Goal: Task Accomplishment & Management: Manage account settings

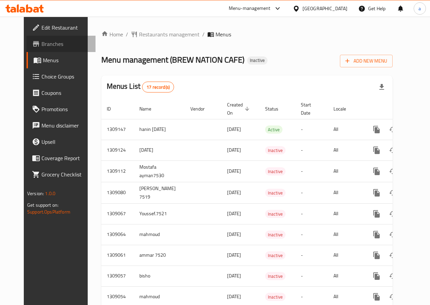
click at [41, 45] on span "Branches" at bounding box center [65, 44] width 49 height 8
click at [53, 29] on span "Edit Restaurant" at bounding box center [65, 27] width 49 height 8
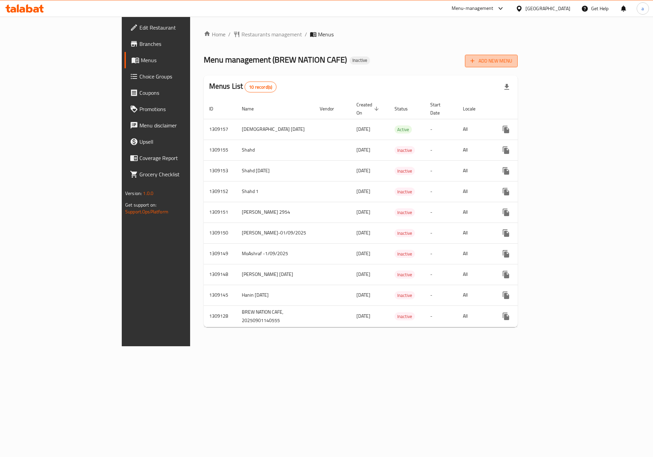
click at [512, 60] on span "Add New Menu" at bounding box center [491, 61] width 42 height 9
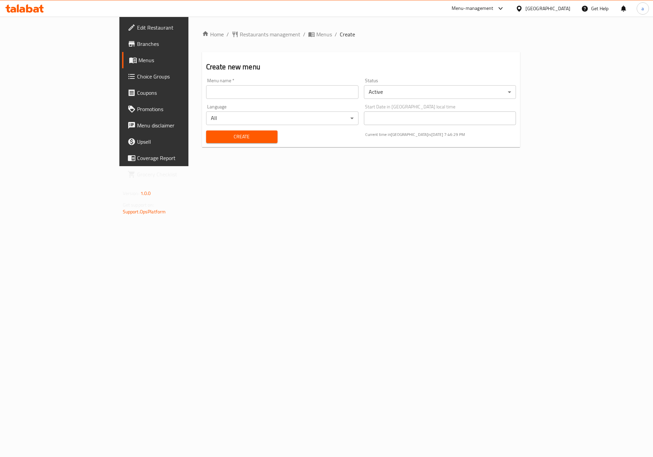
click at [329, 95] on input "text" at bounding box center [282, 92] width 152 height 14
type input "[PERSON_NAME] [DATE]"
click at [235, 135] on span "Create" at bounding box center [241, 137] width 61 height 9
click at [138, 58] on span "Menus" at bounding box center [180, 60] width 85 height 8
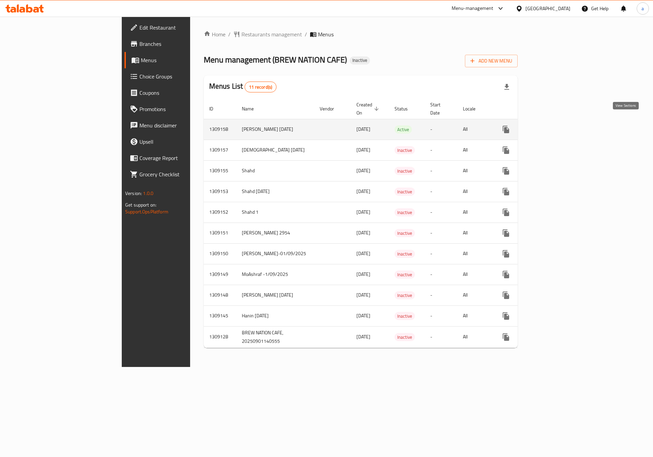
click at [559, 125] on icon "enhanced table" at bounding box center [555, 129] width 8 height 8
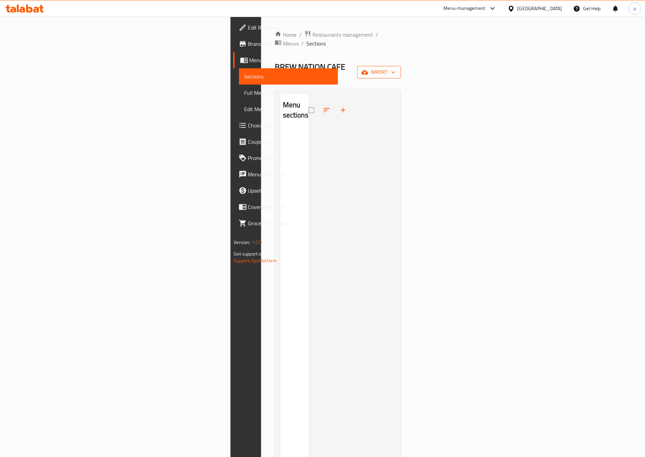
click at [395, 68] on span "import" at bounding box center [379, 72] width 33 height 9
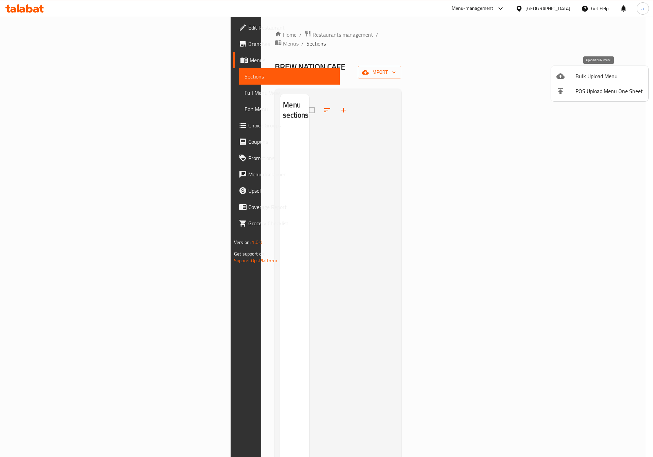
click at [620, 81] on li "Bulk Upload Menu" at bounding box center [599, 76] width 97 height 15
click at [608, 74] on span "Bulk Upload Menu" at bounding box center [608, 76] width 67 height 8
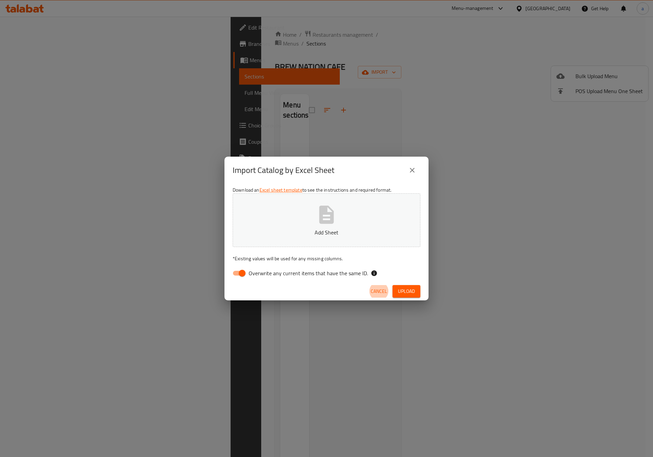
click at [337, 221] on icon "button" at bounding box center [327, 215] width 22 height 22
click at [414, 169] on icon "close" at bounding box center [412, 170] width 8 height 8
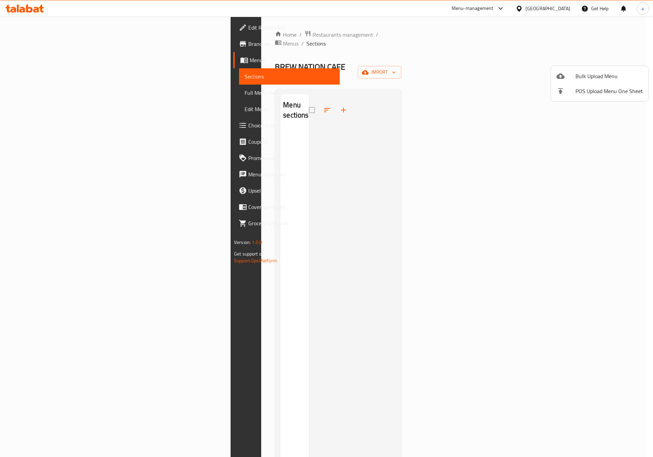
click at [548, 108] on div at bounding box center [326, 228] width 653 height 457
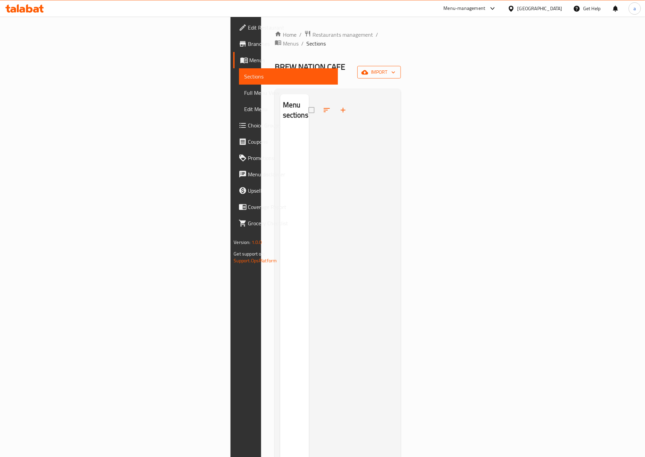
click at [401, 66] on button "import" at bounding box center [379, 72] width 44 height 13
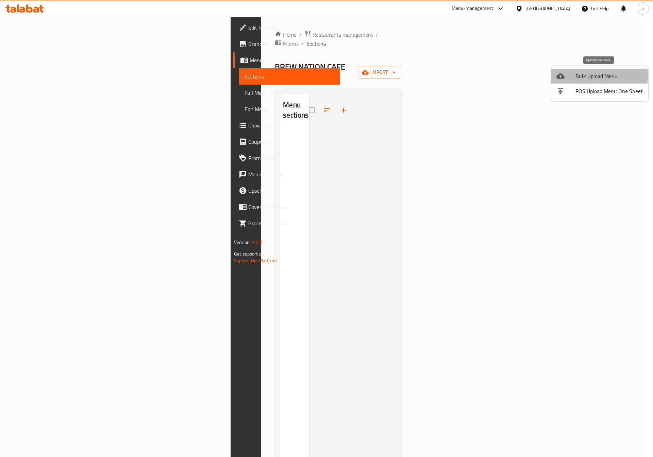
click at [588, 75] on span "Bulk Upload Menu" at bounding box center [608, 76] width 67 height 8
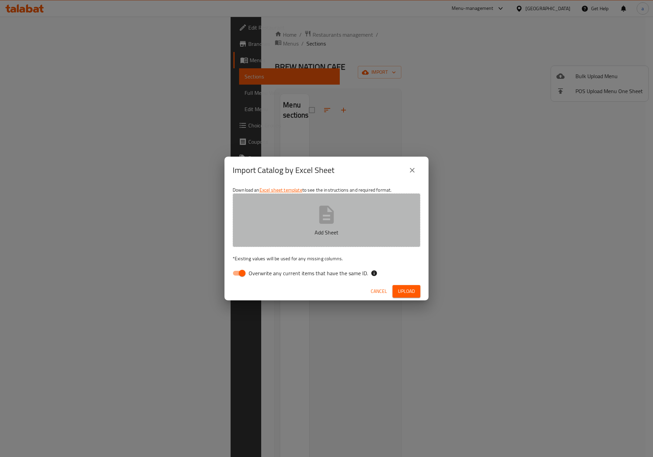
click at [323, 230] on p "Add Sheet" at bounding box center [326, 232] width 167 height 8
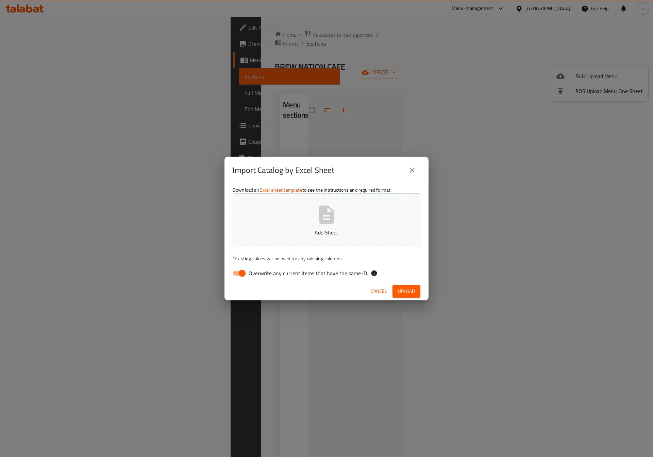
click at [407, 167] on button "close" at bounding box center [412, 170] width 16 height 16
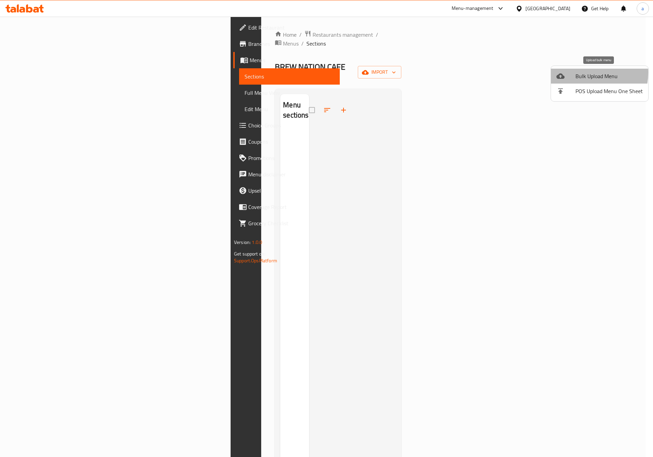
click at [583, 73] on span "Bulk Upload Menu" at bounding box center [608, 76] width 67 height 8
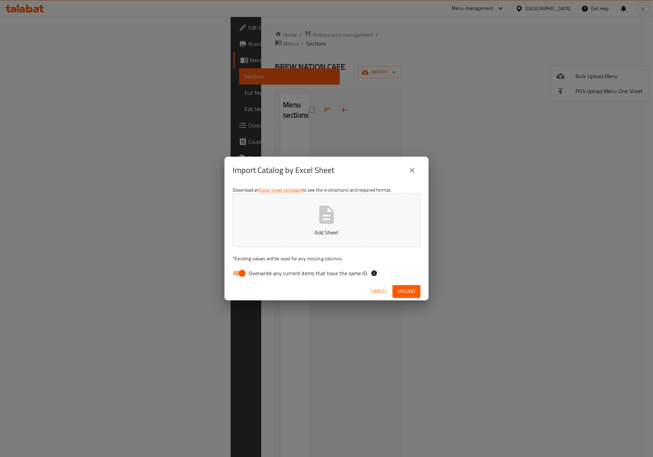
click at [389, 214] on button "Add Sheet" at bounding box center [327, 220] width 188 height 54
click at [411, 167] on icon "close" at bounding box center [412, 170] width 8 height 8
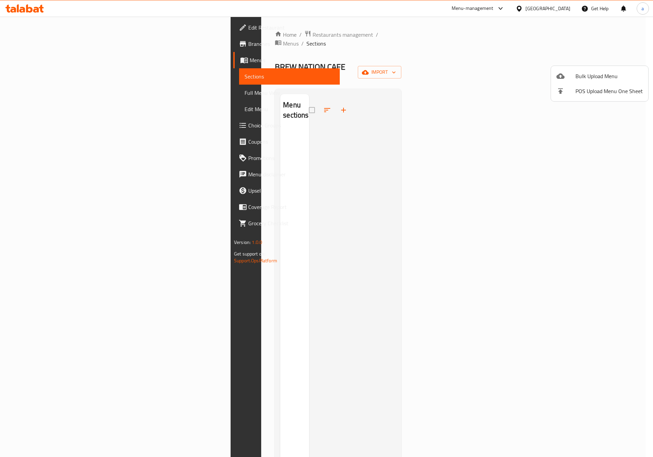
drag, startPoint x: 589, startPoint y: 124, endPoint x: 607, endPoint y: 83, distance: 45.5
click at [588, 124] on div at bounding box center [326, 228] width 653 height 457
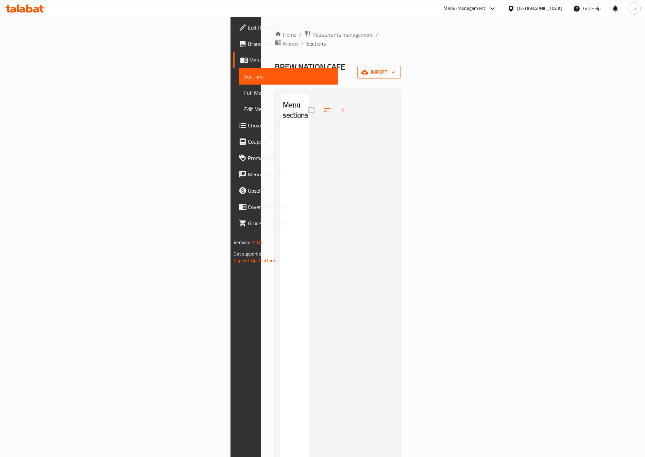
click at [395, 68] on span "import" at bounding box center [379, 72] width 33 height 9
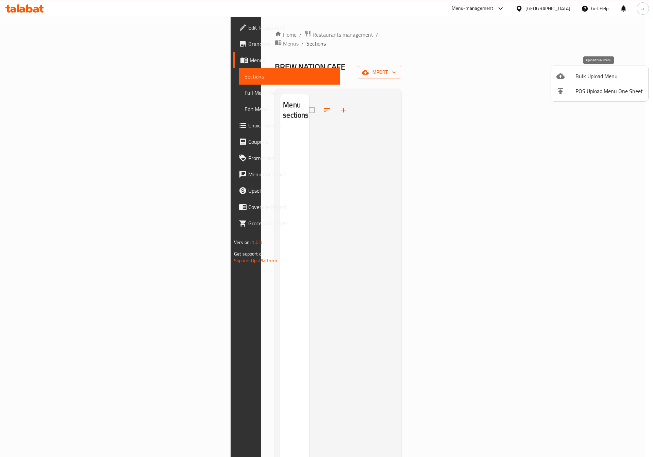
click at [579, 79] on span "Bulk Upload Menu" at bounding box center [608, 76] width 67 height 8
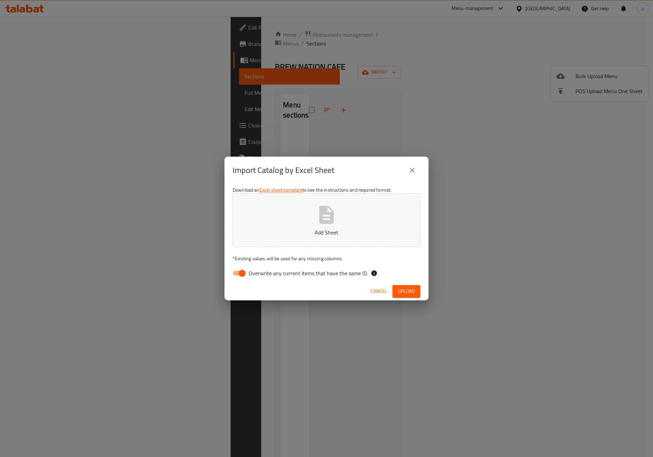
click at [375, 234] on p "Add Sheet" at bounding box center [326, 232] width 167 height 8
click at [406, 291] on span "Upload" at bounding box center [406, 291] width 17 height 9
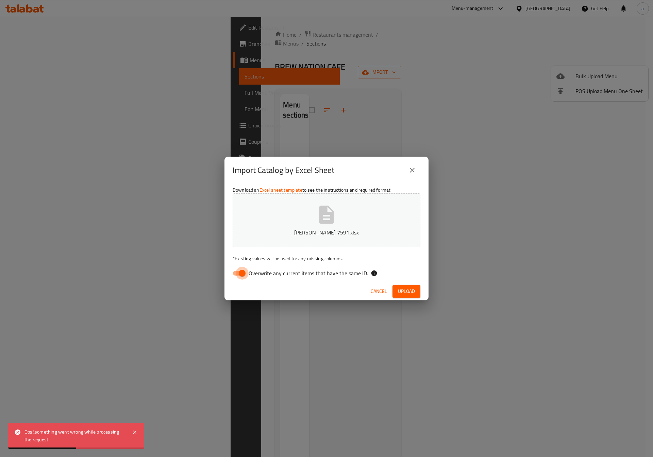
click at [237, 274] on input "Overwrite any current items that have the same ID." at bounding box center [242, 273] width 39 height 13
checkbox input "false"
click at [417, 285] on div "Cancel Upload" at bounding box center [326, 292] width 204 height 18
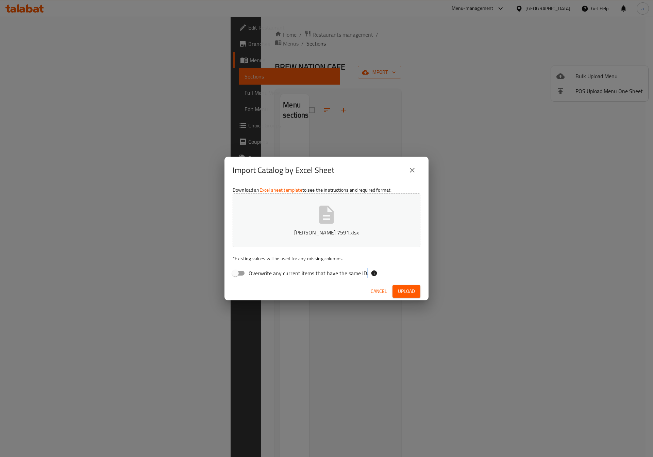
click at [417, 285] on div "Cancel Upload" at bounding box center [326, 292] width 204 height 18
click at [417, 288] on button "Upload" at bounding box center [406, 291] width 28 height 13
click at [407, 292] on span "Upload" at bounding box center [406, 291] width 17 height 9
click at [411, 173] on icon "close" at bounding box center [412, 170] width 8 height 8
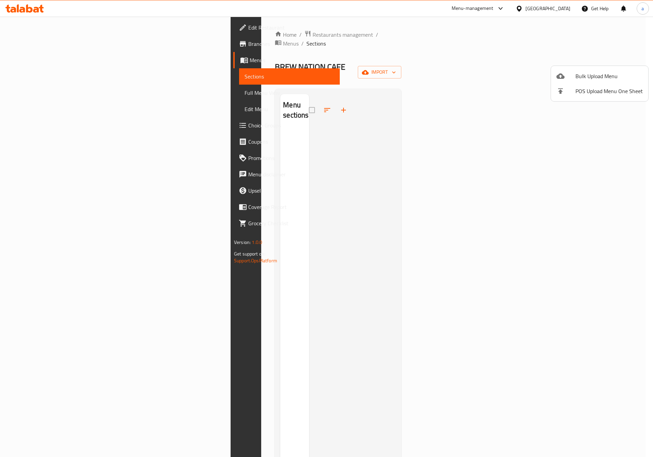
click at [596, 125] on div at bounding box center [326, 228] width 653 height 457
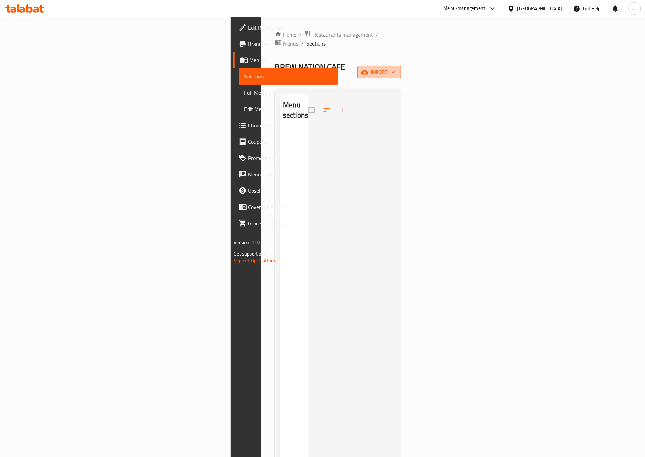
click at [395, 68] on span "import" at bounding box center [379, 72] width 33 height 9
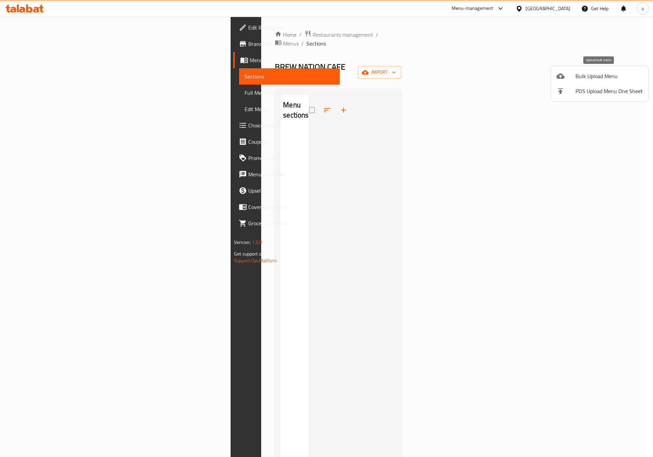
click at [606, 74] on span "Bulk Upload Menu" at bounding box center [608, 76] width 67 height 8
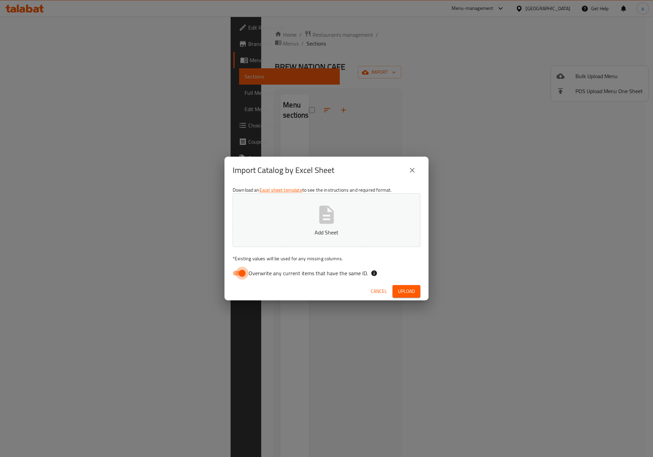
click at [236, 271] on input "Overwrite any current items that have the same ID." at bounding box center [242, 273] width 39 height 13
checkbox input "false"
click at [409, 288] on span "Upload" at bounding box center [406, 291] width 17 height 9
click at [409, 175] on button "close" at bounding box center [412, 170] width 16 height 16
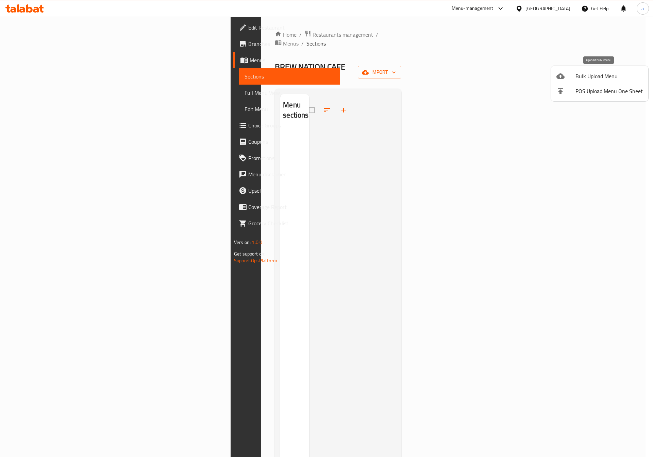
click at [584, 75] on span "Bulk Upload Menu" at bounding box center [608, 76] width 67 height 8
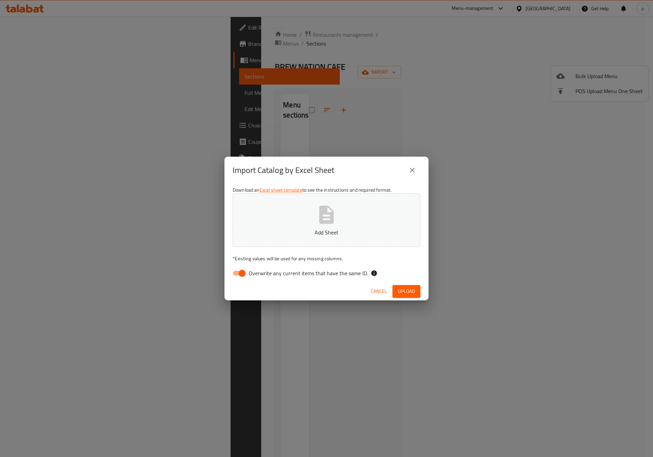
click at [395, 221] on button "Add Sheet" at bounding box center [327, 220] width 188 height 54
click at [242, 273] on input "Overwrite any current items that have the same ID." at bounding box center [242, 273] width 39 height 13
checkbox input "false"
click at [412, 294] on span "Upload" at bounding box center [406, 291] width 17 height 9
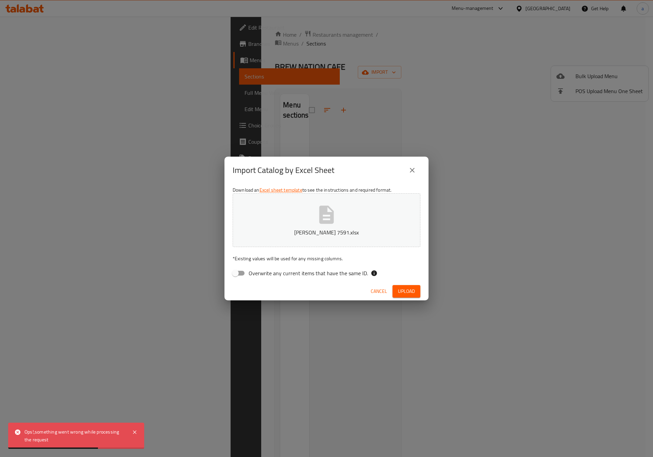
click at [409, 173] on icon "close" at bounding box center [412, 170] width 8 height 8
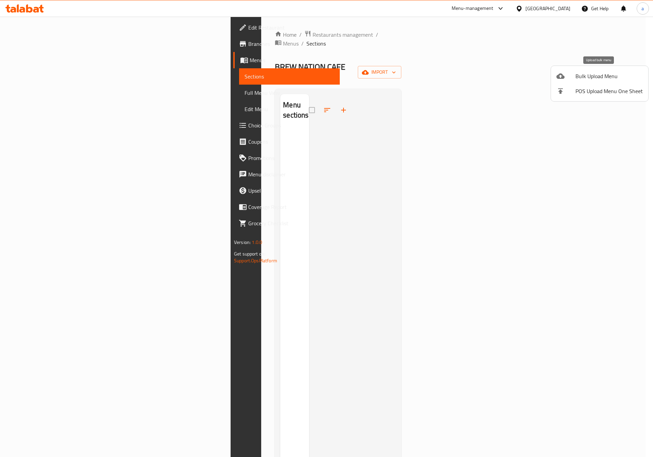
click at [567, 73] on div at bounding box center [565, 76] width 19 height 8
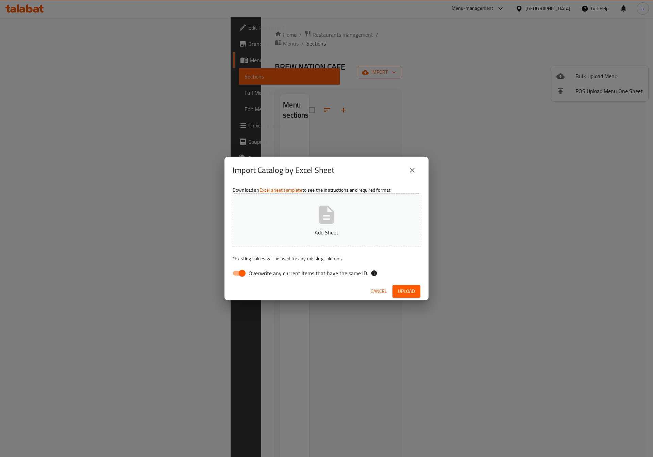
click at [242, 275] on input "Overwrite any current items that have the same ID." at bounding box center [242, 273] width 39 height 13
checkbox input "false"
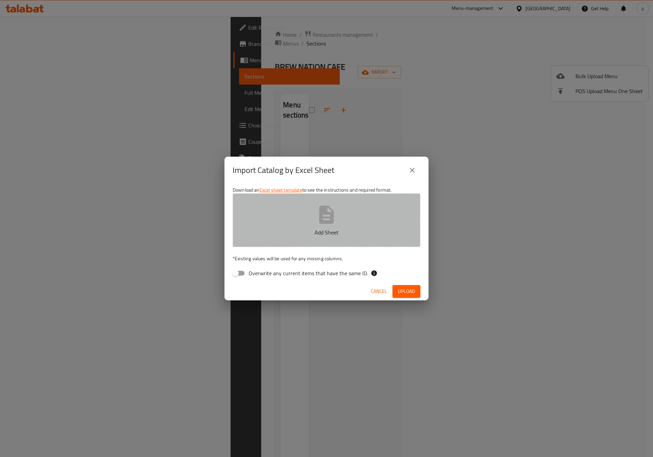
click at [297, 236] on p "Add Sheet" at bounding box center [326, 232] width 167 height 8
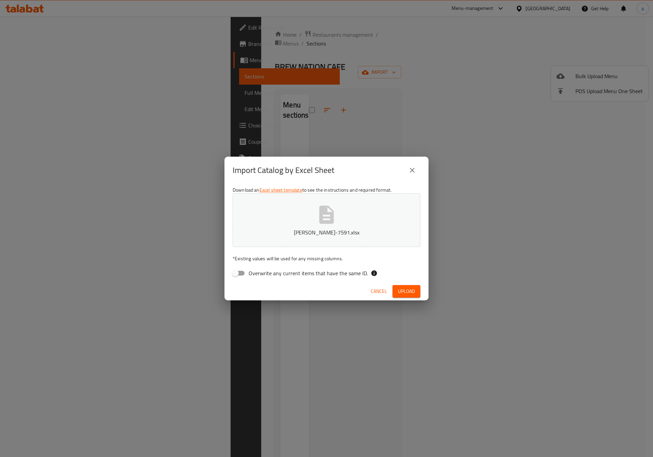
click at [412, 290] on span "Upload" at bounding box center [406, 291] width 17 height 9
click at [406, 170] on button "close" at bounding box center [412, 170] width 16 height 16
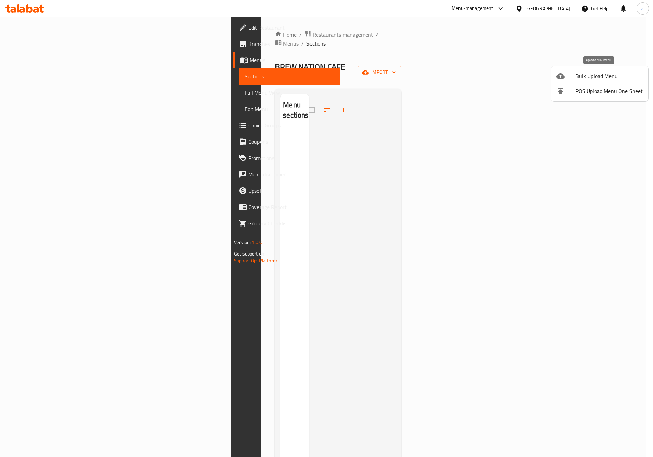
click at [582, 76] on span "Bulk Upload Menu" at bounding box center [608, 76] width 67 height 8
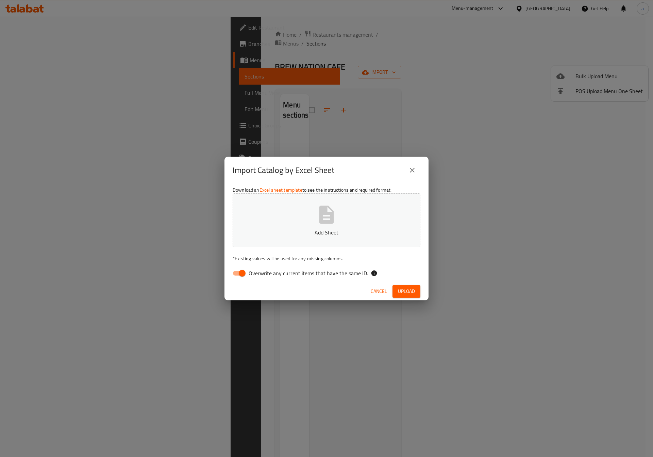
click at [342, 239] on button "Add Sheet" at bounding box center [327, 220] width 188 height 54
click at [238, 272] on input "Overwrite any current items that have the same ID." at bounding box center [242, 273] width 39 height 13
checkbox input "false"
click at [399, 292] on span "Upload" at bounding box center [406, 291] width 17 height 9
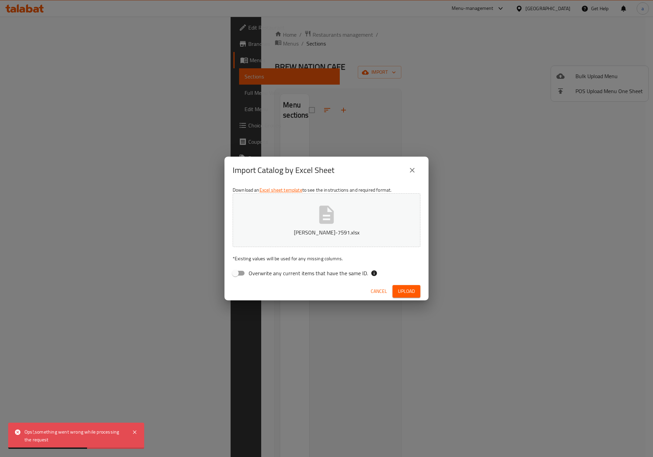
click at [409, 170] on icon "close" at bounding box center [412, 170] width 8 height 8
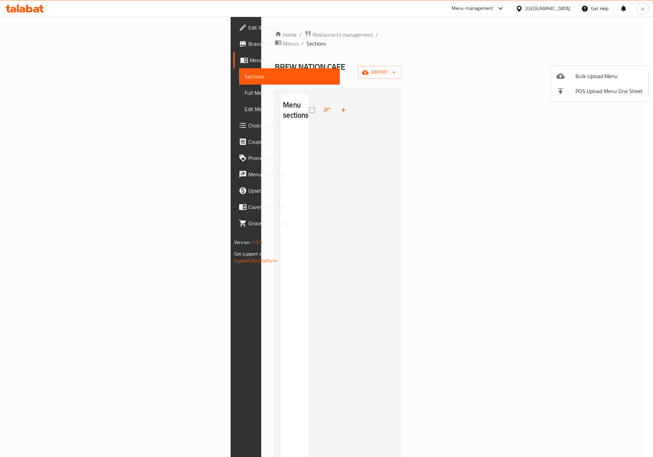
click at [602, 132] on div at bounding box center [326, 228] width 653 height 457
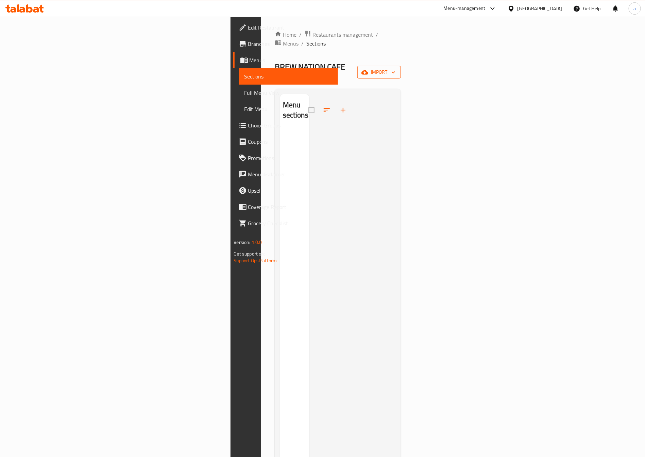
click at [395, 68] on span "import" at bounding box center [379, 72] width 33 height 9
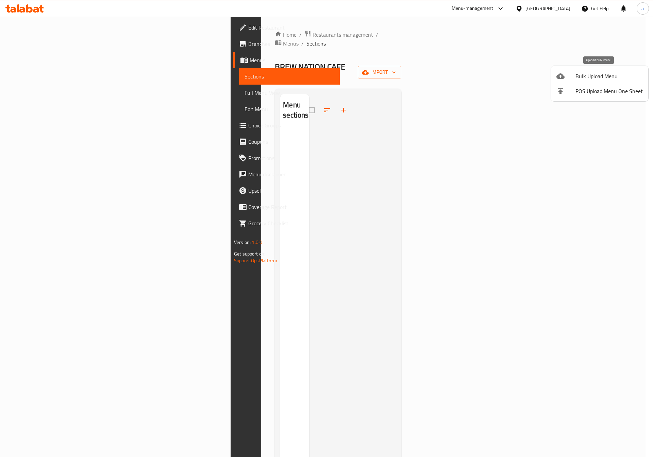
click at [596, 73] on span "Bulk Upload Menu" at bounding box center [608, 76] width 67 height 8
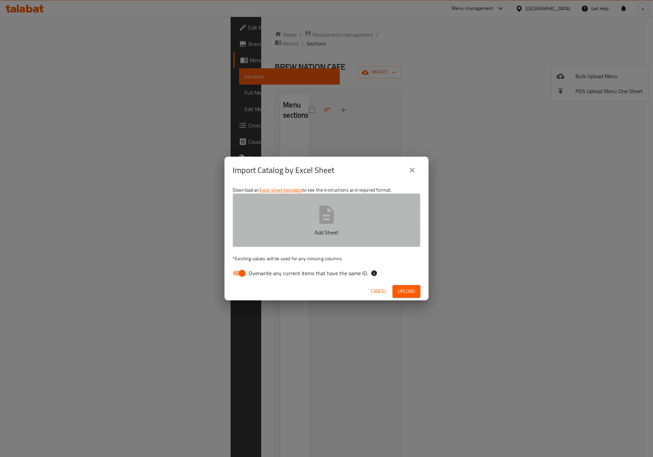
click at [381, 200] on button "Add Sheet" at bounding box center [327, 220] width 188 height 54
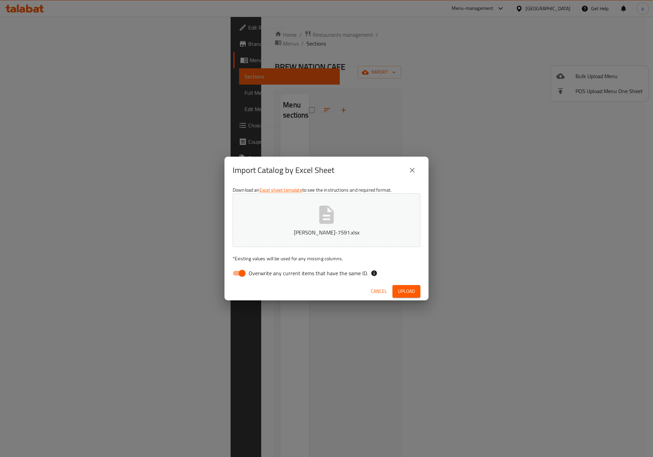
click at [241, 271] on input "Overwrite any current items that have the same ID." at bounding box center [242, 273] width 39 height 13
checkbox input "false"
click at [408, 287] on button "Upload" at bounding box center [406, 291] width 28 height 13
click at [408, 293] on span "Upload" at bounding box center [406, 291] width 17 height 9
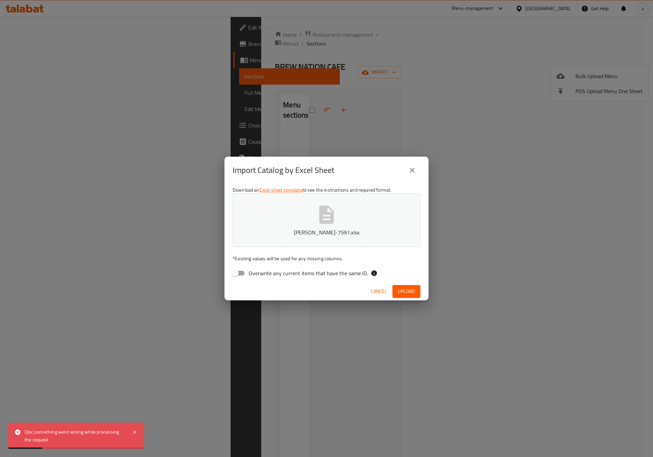
click at [413, 174] on icon "close" at bounding box center [412, 170] width 8 height 8
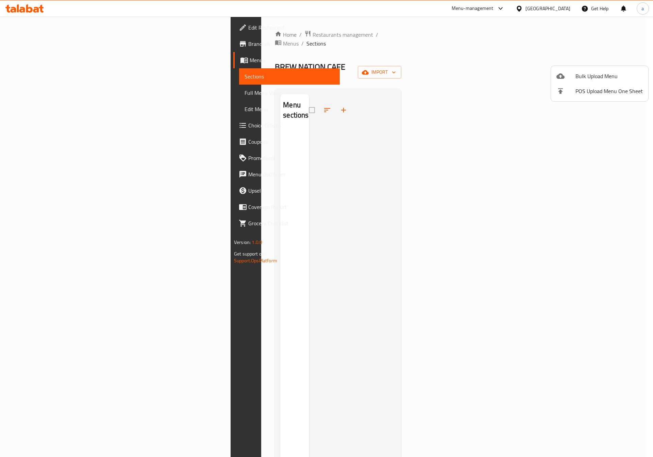
click at [493, 88] on div at bounding box center [326, 228] width 653 height 457
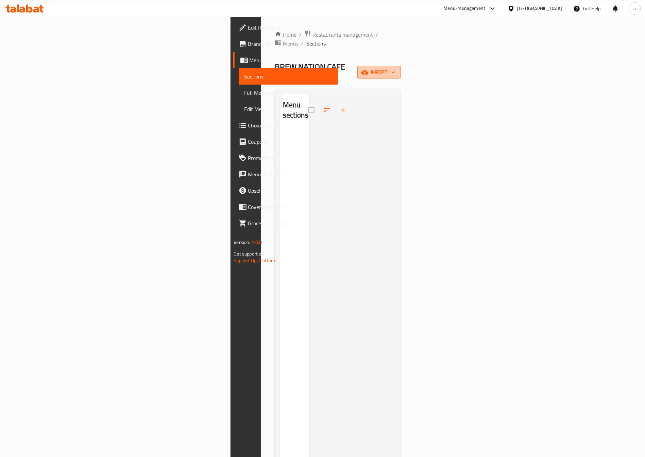
click at [395, 68] on span "import" at bounding box center [379, 72] width 33 height 9
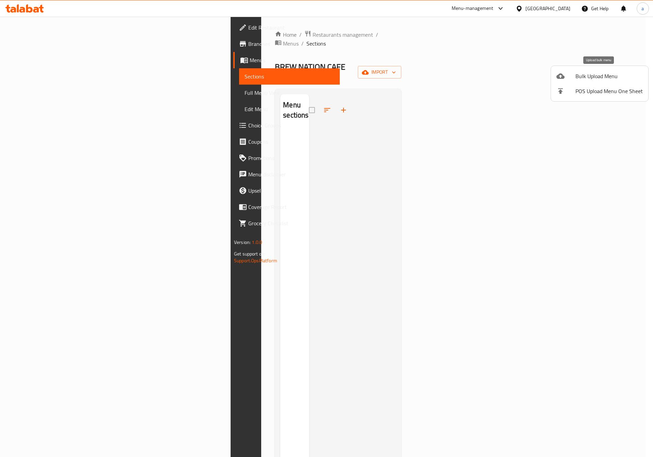
click at [578, 76] on span "Bulk Upload Menu" at bounding box center [608, 76] width 67 height 8
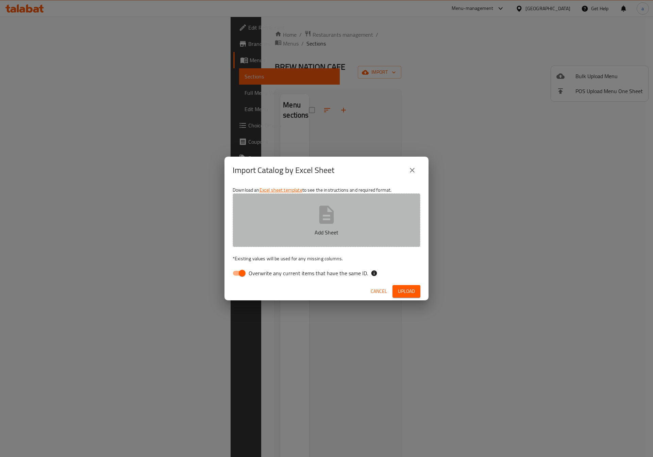
click at [293, 214] on button "Add Sheet" at bounding box center [327, 220] width 188 height 54
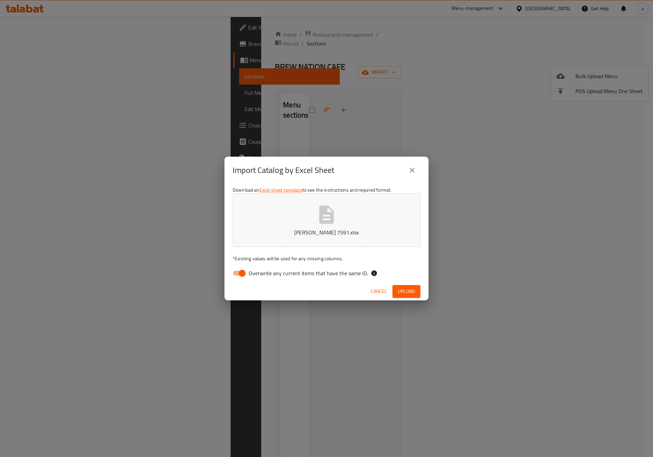
click at [241, 274] on input "Overwrite any current items that have the same ID." at bounding box center [242, 273] width 39 height 13
checkbox input "false"
click at [408, 296] on span "Upload" at bounding box center [406, 291] width 17 height 9
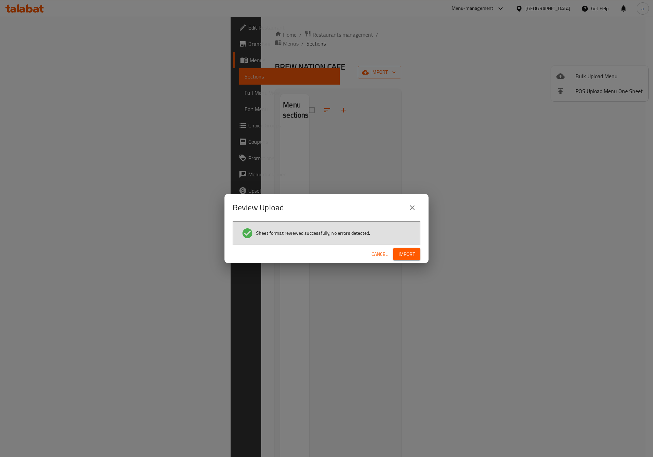
click at [407, 258] on button "Import" at bounding box center [406, 254] width 27 height 13
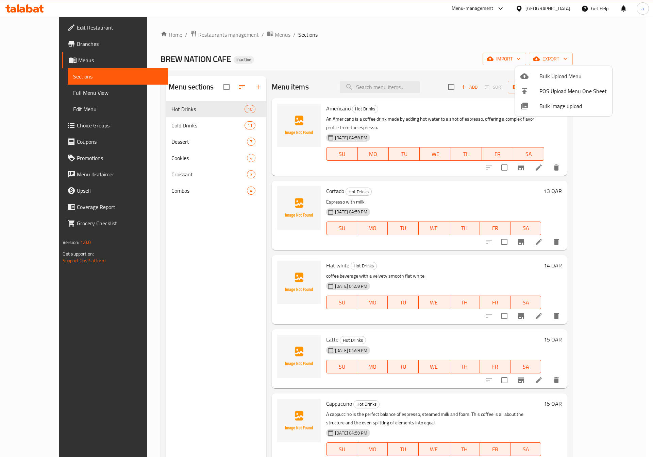
click at [490, 193] on div at bounding box center [326, 228] width 653 height 457
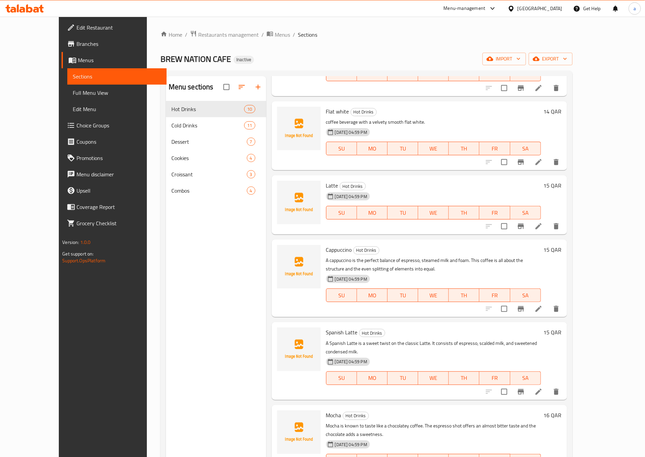
scroll to position [2, 0]
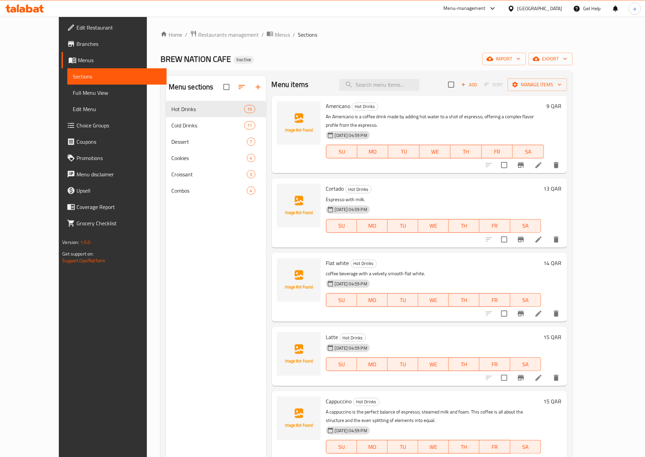
click at [76, 67] on link "Menus" at bounding box center [114, 60] width 105 height 16
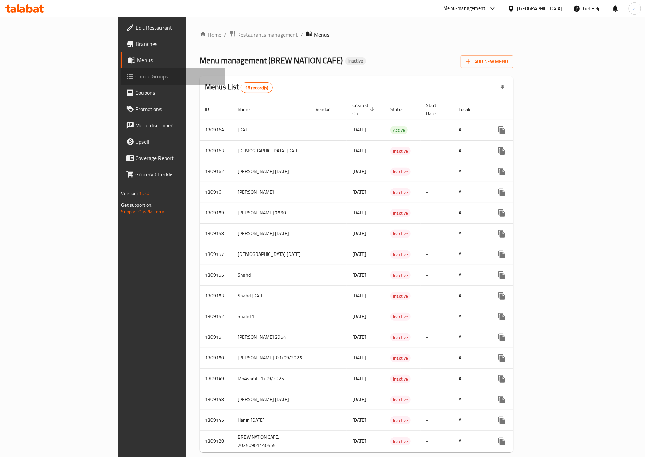
click at [136, 74] on span "Choice Groups" at bounding box center [178, 76] width 85 height 8
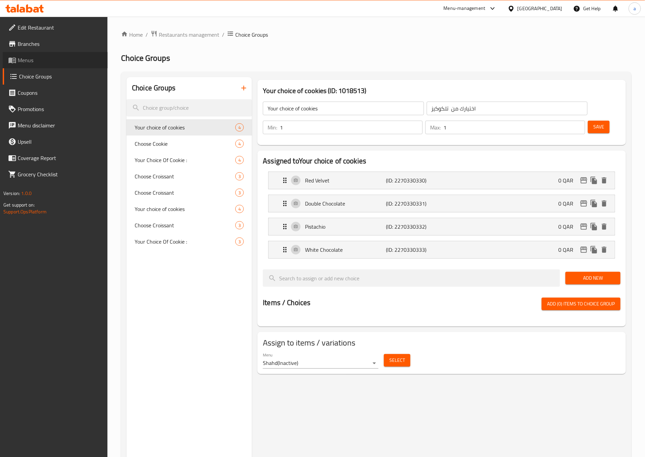
click at [85, 57] on span "Menus" at bounding box center [60, 60] width 85 height 8
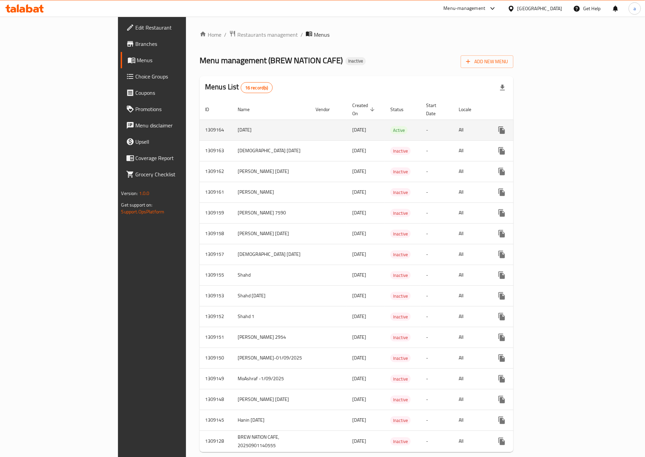
click at [232, 120] on td "1/9/2025" at bounding box center [271, 130] width 78 height 21
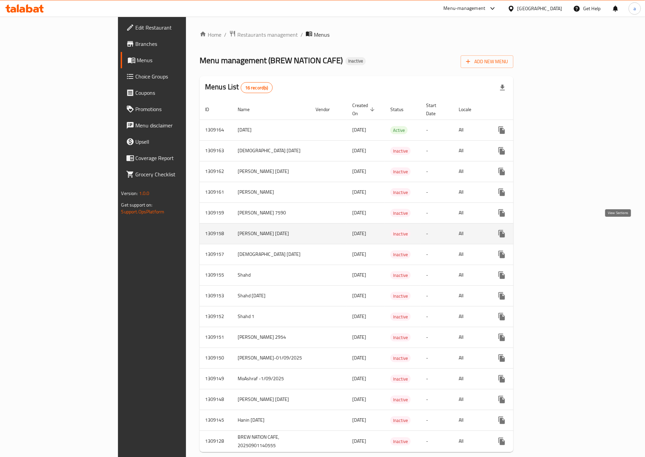
click at [554, 231] on icon "enhanced table" at bounding box center [551, 234] width 6 height 6
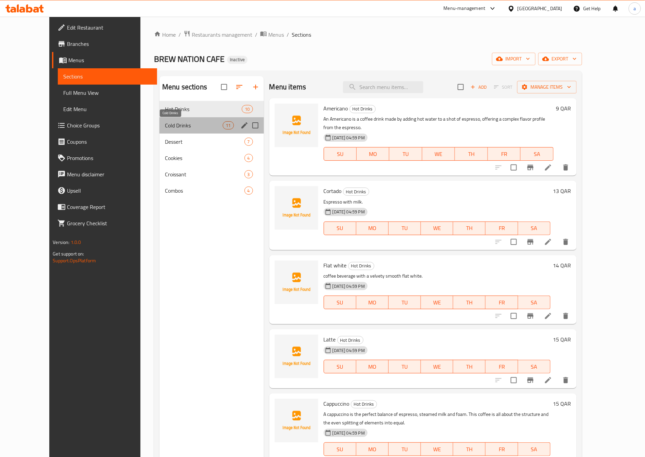
click at [170, 126] on span "Cold Drinks" at bounding box center [194, 125] width 58 height 8
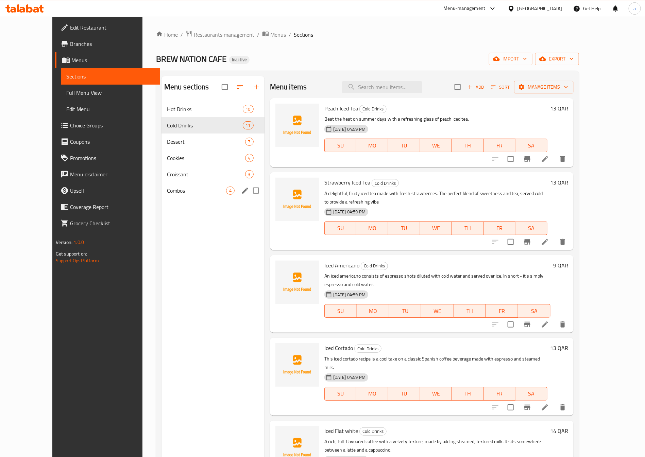
click at [193, 196] on div "Combos 4" at bounding box center [213, 191] width 103 height 16
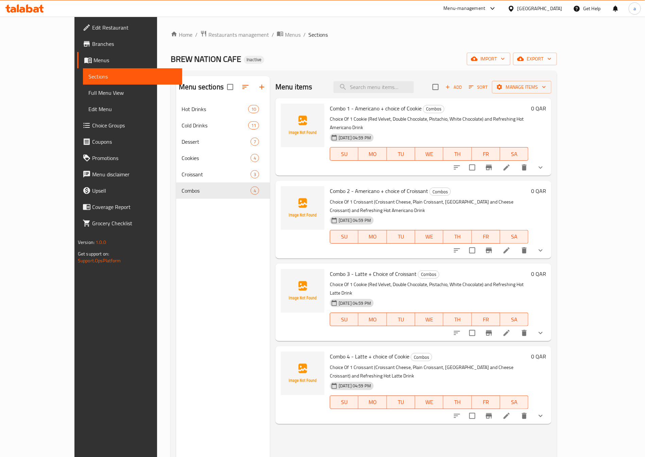
click at [94, 63] on span "Menus" at bounding box center [135, 60] width 83 height 8
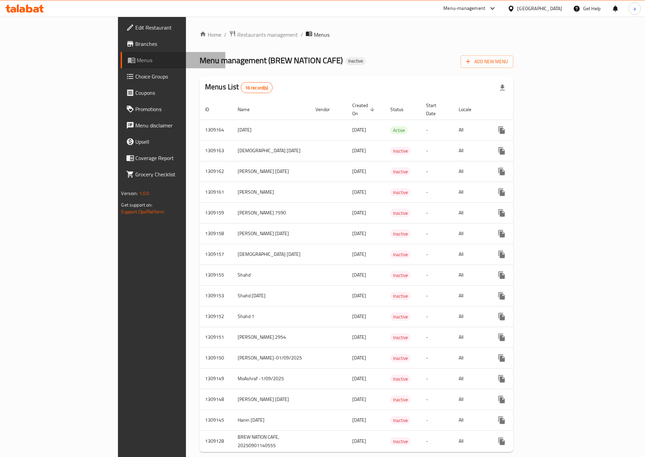
click at [137, 63] on span "Menus" at bounding box center [178, 60] width 83 height 8
click at [136, 74] on span "Choice Groups" at bounding box center [178, 76] width 85 height 8
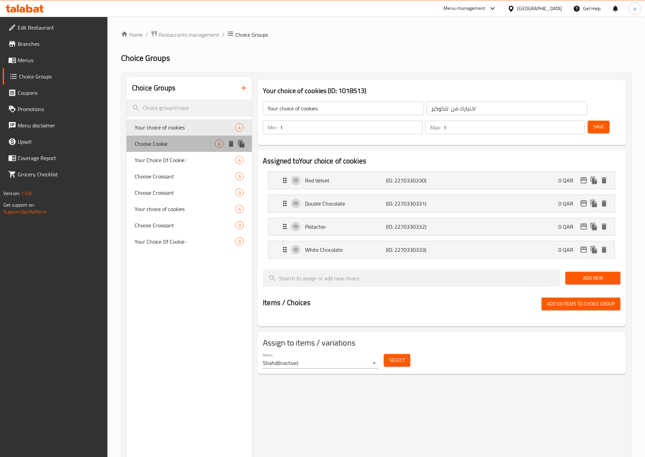
click at [164, 146] on span "Choose Cookie" at bounding box center [175, 144] width 80 height 8
type input "Choose Cookie"
type input "اختر الكوكي"
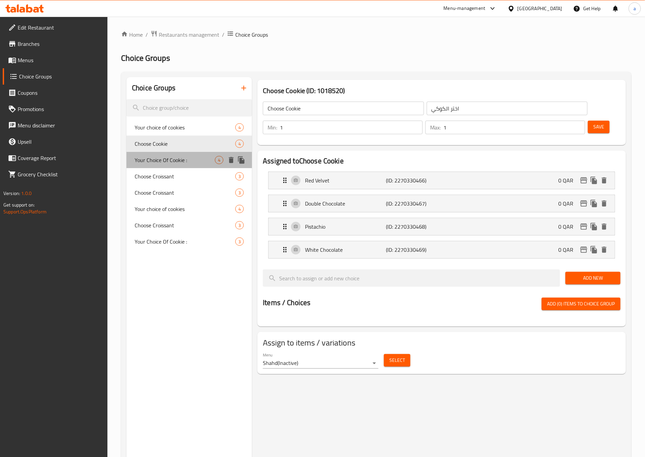
click at [161, 157] on span "Your Choice Of Cookie :" at bounding box center [175, 160] width 80 height 8
type input "Your Choice Of Cookie :"
type input "إختيارك من كوكيز:"
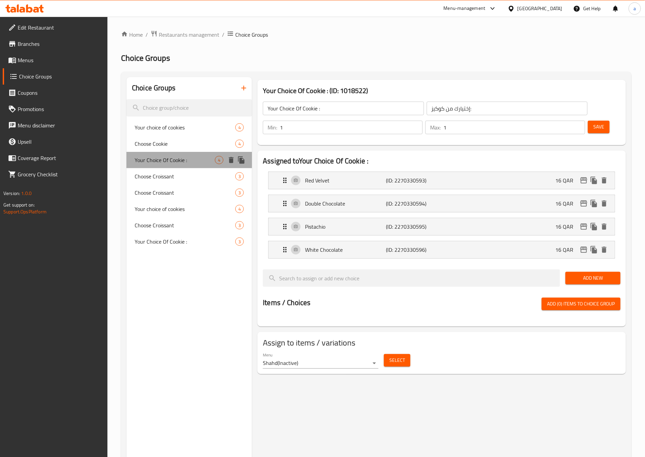
click at [160, 167] on div "Your Choice Of Cookie : 4" at bounding box center [188, 160] width 125 height 16
click at [158, 185] on div "Choose Croissant 3" at bounding box center [188, 193] width 125 height 16
type input "Choose Croissant"
type input "اختر الكرواسون"
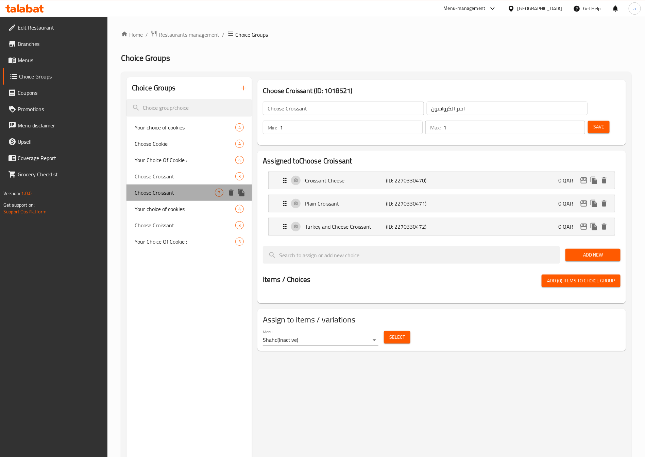
click at [161, 199] on div "Choose Croissant 3" at bounding box center [188, 193] width 125 height 16
click at [163, 213] on span "Your choice of cookies" at bounding box center [175, 209] width 80 height 8
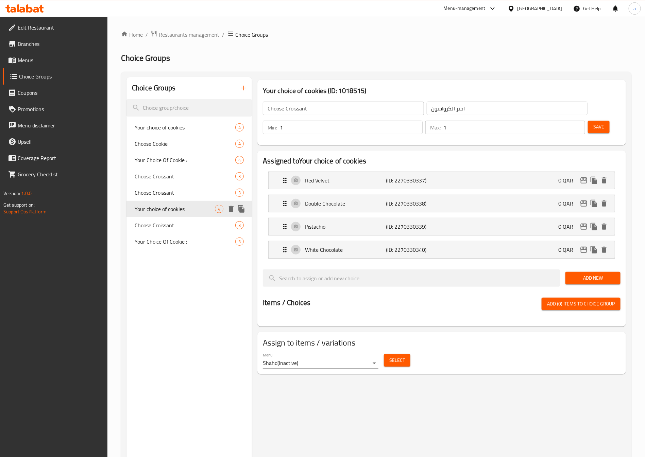
type input "Your choice of cookies"
type input "اختيارك من الكوكيز"
click at [163, 226] on span "Choose Croissant" at bounding box center [175, 225] width 80 height 8
type input "Choose Croissant"
type input "[PERSON_NAME]"
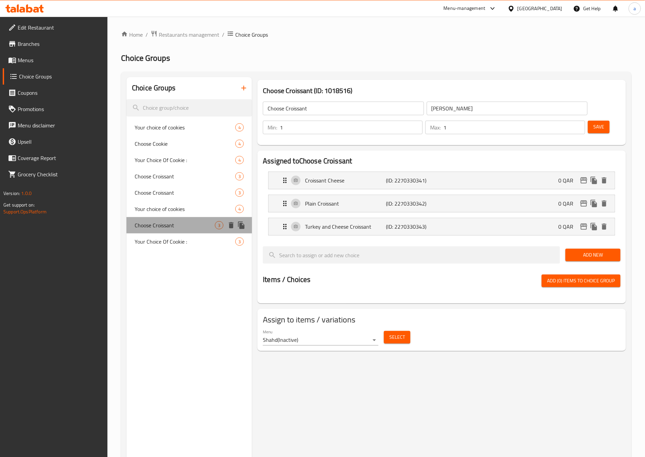
click at [163, 233] on div "Choose Croissant 3" at bounding box center [188, 225] width 125 height 16
click at [163, 239] on span "Your Choice Of Cookie :" at bounding box center [175, 242] width 80 height 8
type input "Your Choice Of Cookie :"
type input "إختيارك من كوكيز:"
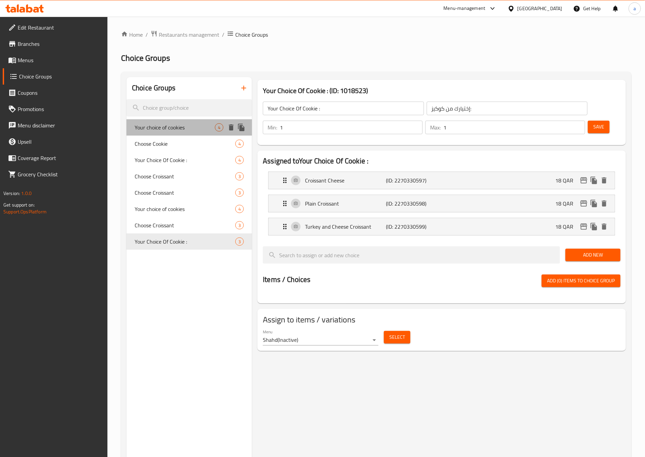
click at [190, 129] on span "Your choice of cookies" at bounding box center [175, 127] width 80 height 8
type input "Your choice of cookies"
type input "اختيارك من تلكوكيز"
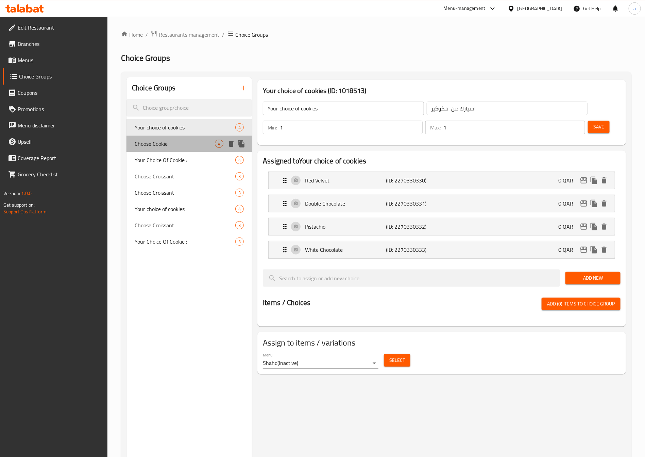
click at [185, 145] on span "Choose Cookie" at bounding box center [175, 144] width 80 height 8
type input "Choose Cookie"
type input "اختر الكوكي"
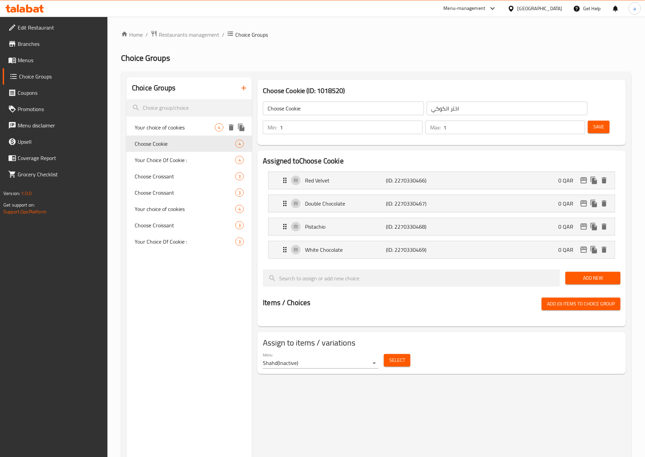
click at [183, 131] on span "Your choice of cookies" at bounding box center [175, 127] width 80 height 8
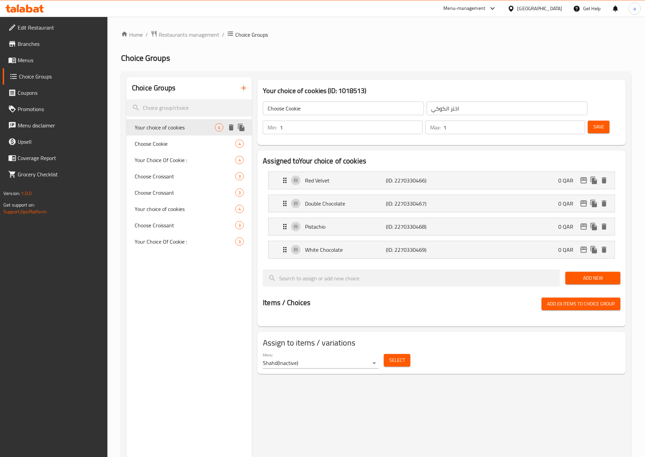
type input "Your choice of cookies"
type input "اختيارك من تلكوكيز"
click at [160, 177] on span "Choose Croissant" at bounding box center [175, 176] width 80 height 8
type input "Choose Croissant"
type input "[PERSON_NAME]"
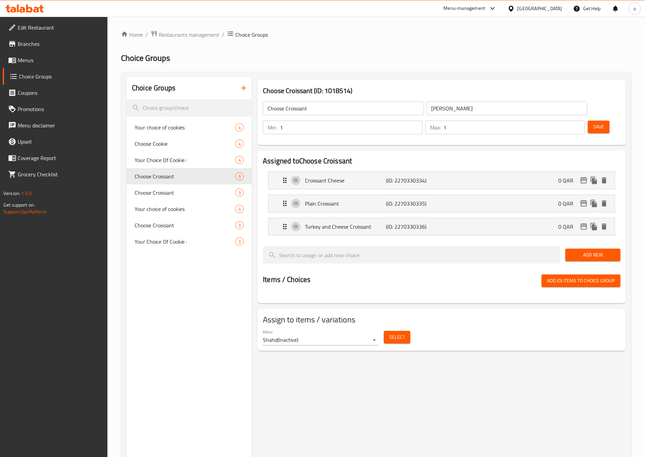
click at [48, 64] on link "Menus" at bounding box center [55, 60] width 105 height 16
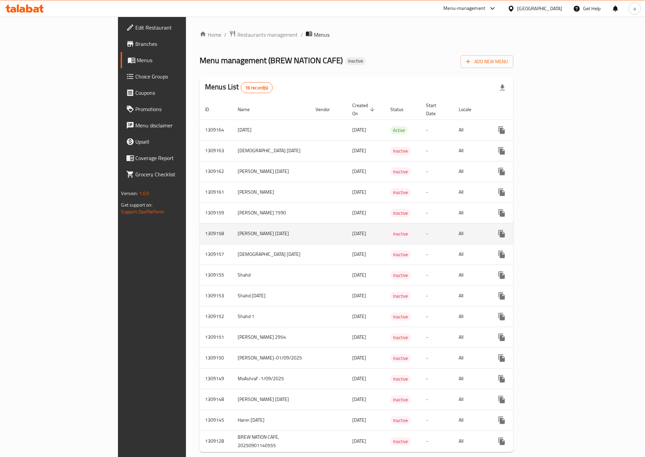
click at [555, 230] on icon "enhanced table" at bounding box center [551, 234] width 8 height 8
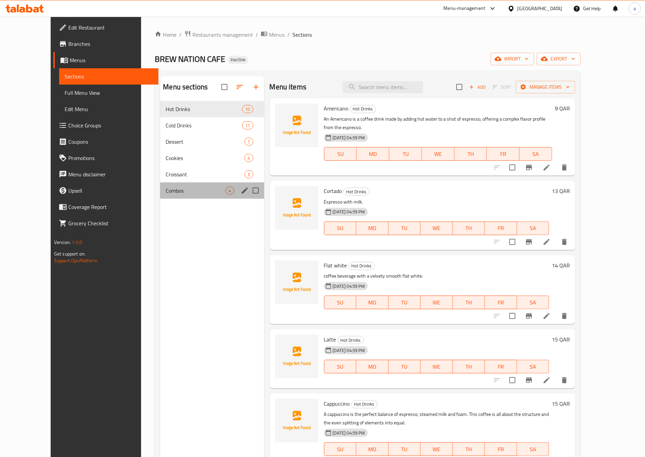
click at [176, 195] on div "Combos 4" at bounding box center [212, 191] width 104 height 16
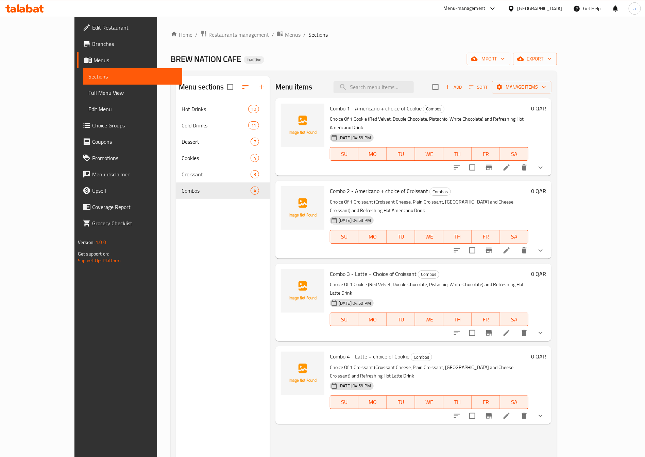
click at [511, 164] on icon at bounding box center [507, 168] width 8 height 8
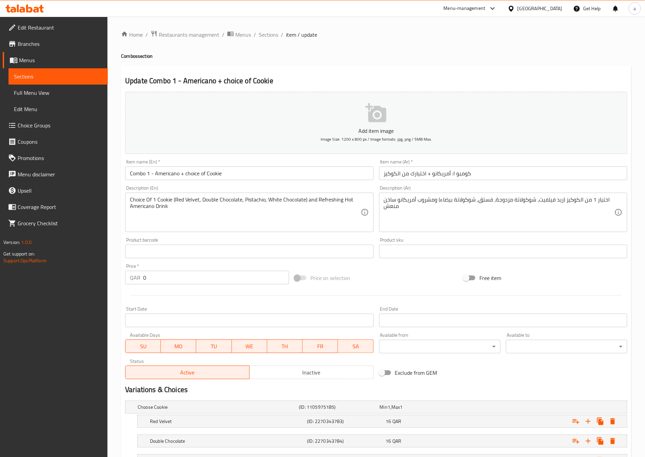
click at [67, 72] on span "Sections" at bounding box center [58, 76] width 88 height 8
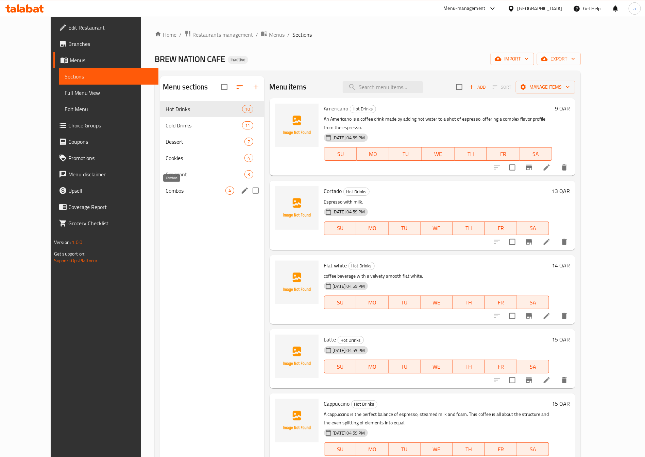
click at [198, 189] on span "Combos" at bounding box center [196, 191] width 60 height 8
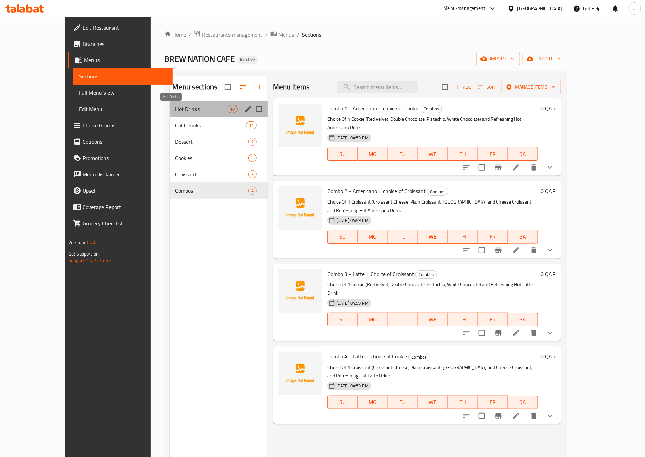
click at [175, 110] on span "Hot Drinks" at bounding box center [200, 109] width 51 height 8
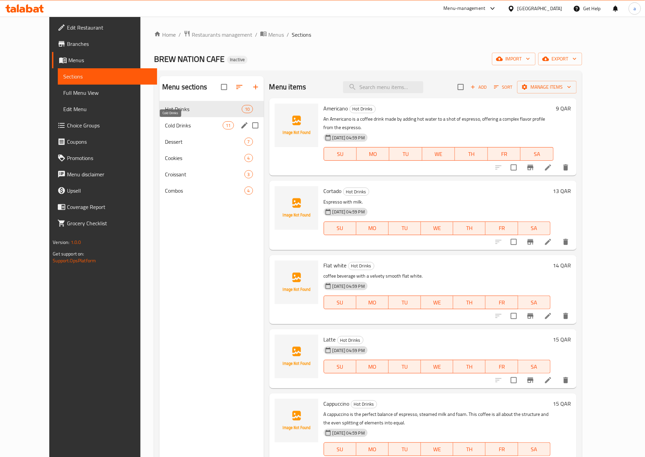
click at [192, 125] on span "Cold Drinks" at bounding box center [194, 125] width 58 height 8
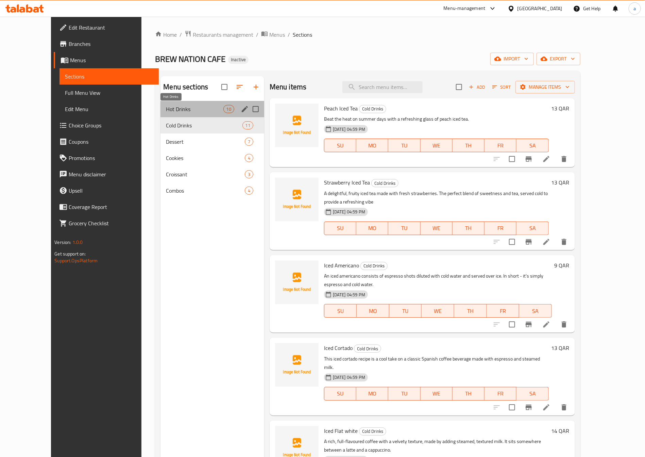
click at [174, 109] on span "Hot Drinks" at bounding box center [194, 109] width 57 height 8
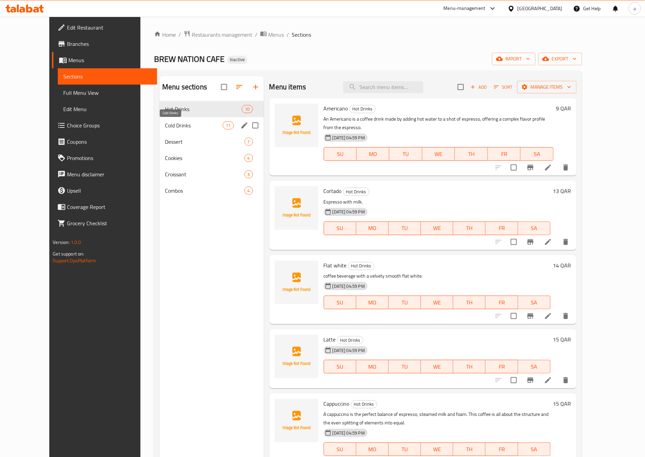
click at [182, 129] on span "Cold Drinks" at bounding box center [194, 125] width 58 height 8
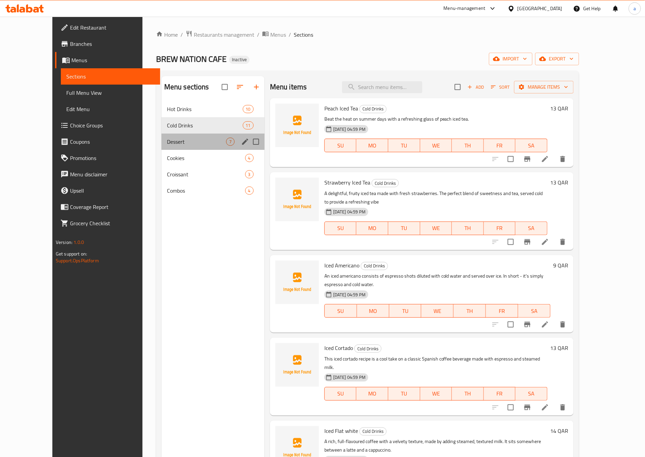
click at [170, 147] on div "Dessert 7" at bounding box center [213, 142] width 103 height 16
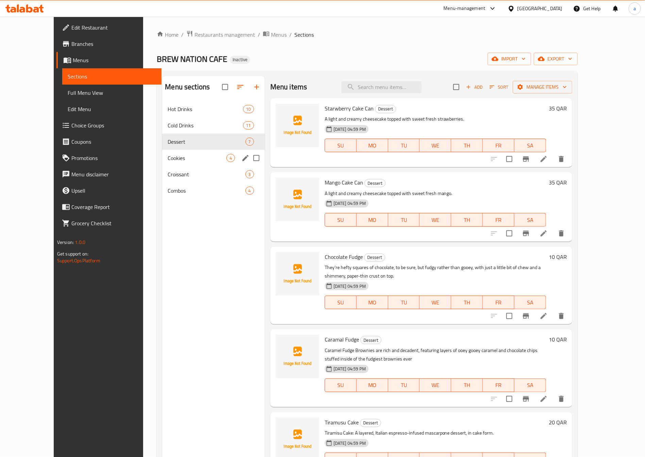
click at [173, 165] on div "Cookies 4" at bounding box center [213, 158] width 102 height 16
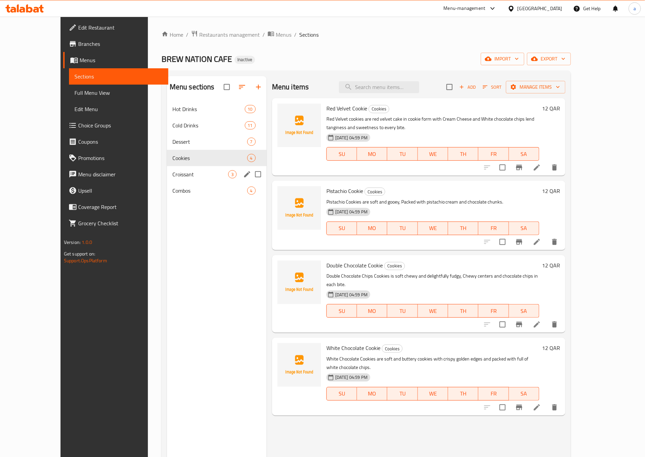
click at [167, 180] on div "Croissant 3" at bounding box center [217, 174] width 100 height 16
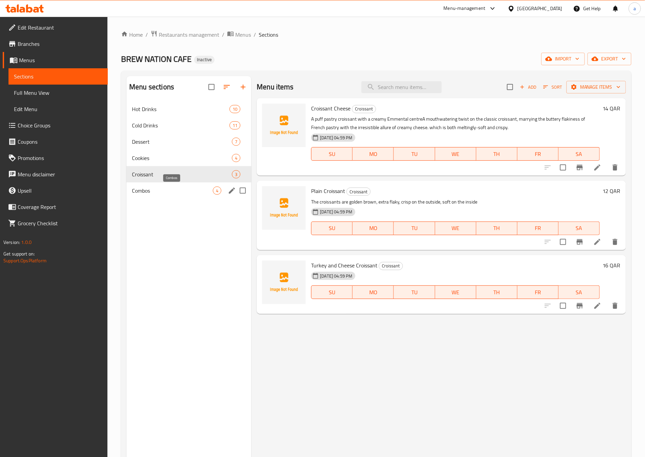
click at [183, 194] on span "Combos" at bounding box center [172, 191] width 81 height 8
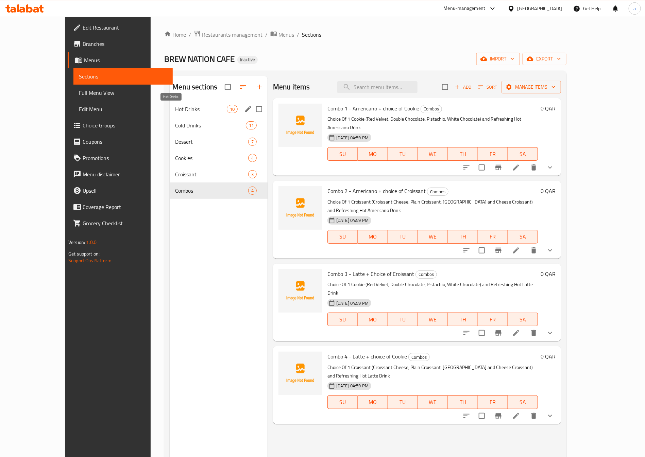
click at [188, 111] on span "Hot Drinks" at bounding box center [200, 109] width 51 height 8
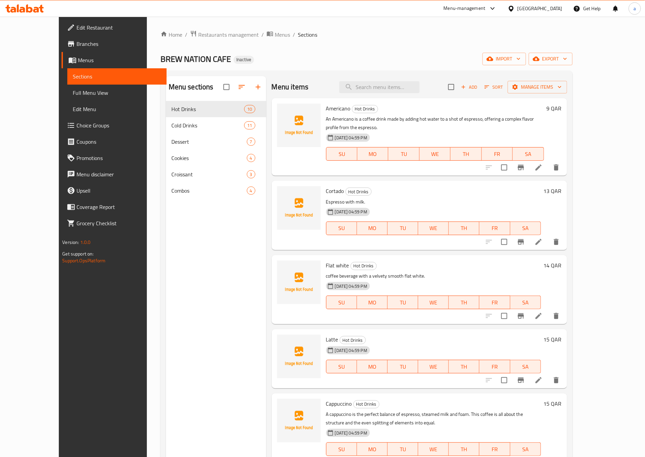
click at [73, 90] on span "Full Menu View" at bounding box center [117, 93] width 88 height 8
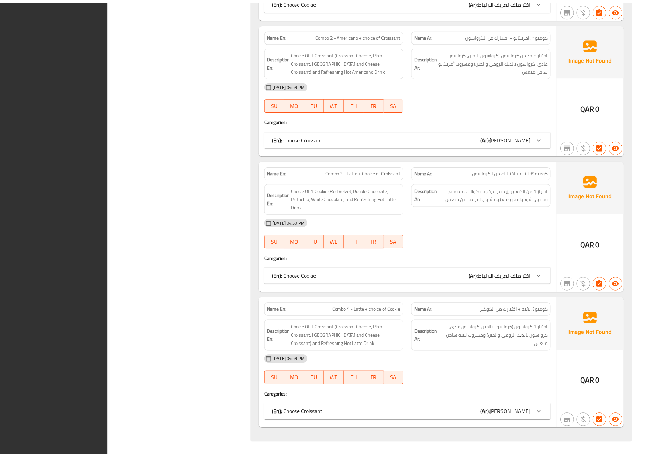
scroll to position [3888, 0]
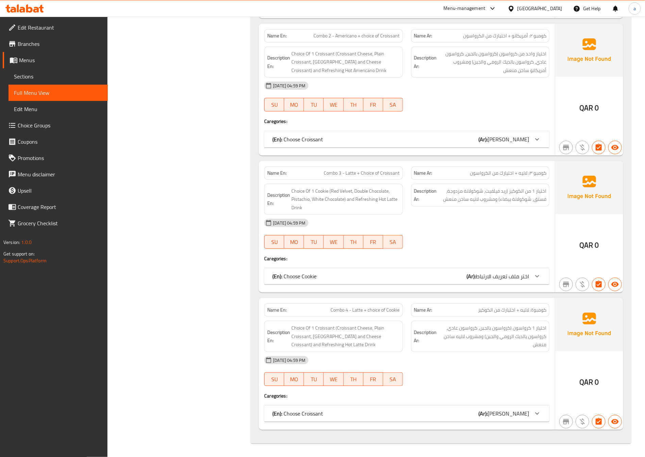
click at [52, 56] on span "Menus" at bounding box center [60, 60] width 83 height 8
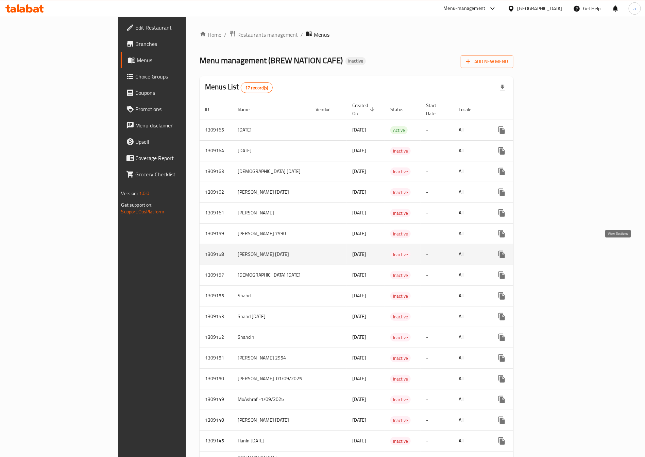
click at [555, 251] on icon "enhanced table" at bounding box center [551, 255] width 8 height 8
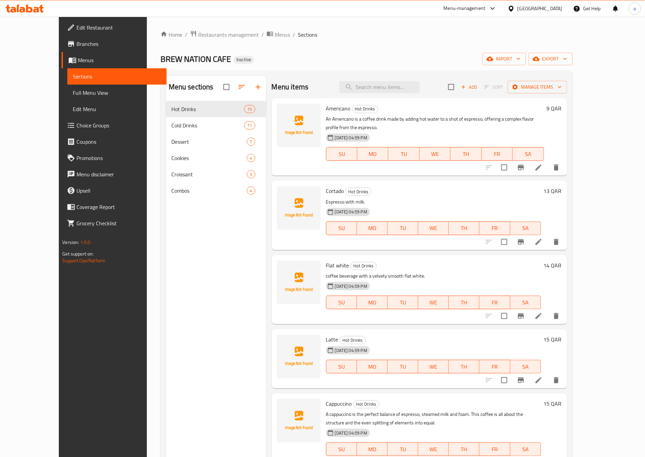
click at [77, 47] on span "Branches" at bounding box center [119, 44] width 85 height 8
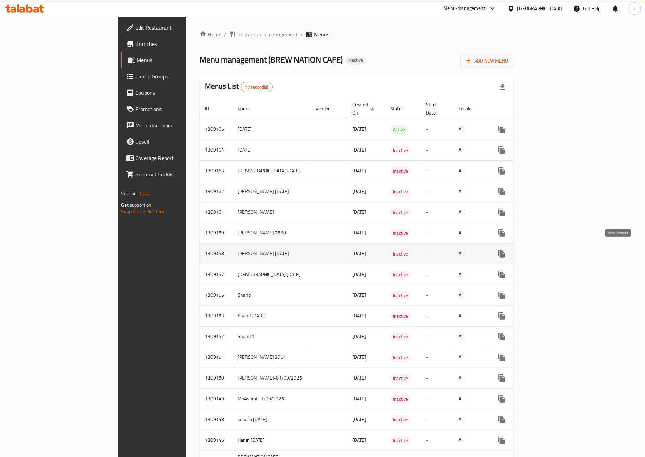
click at [559, 247] on link "enhanced table" at bounding box center [551, 254] width 16 height 16
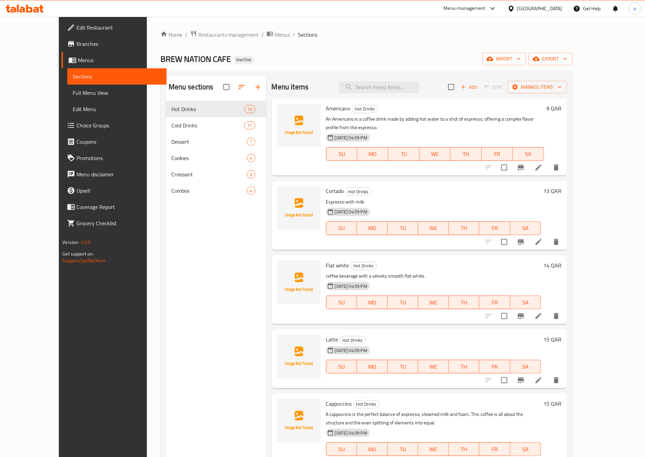
click at [73, 91] on span "Full Menu View" at bounding box center [117, 93] width 88 height 8
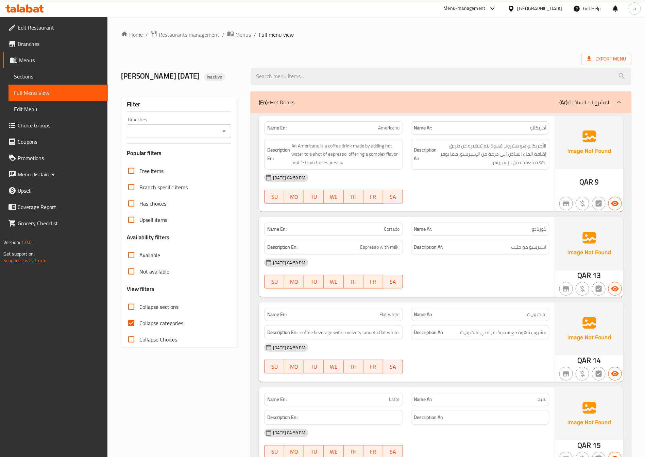
click at [162, 323] on span "Collapse categories" at bounding box center [161, 323] width 44 height 8
click at [139, 323] on input "Collapse categories" at bounding box center [131, 323] width 16 height 16
checkbox input "false"
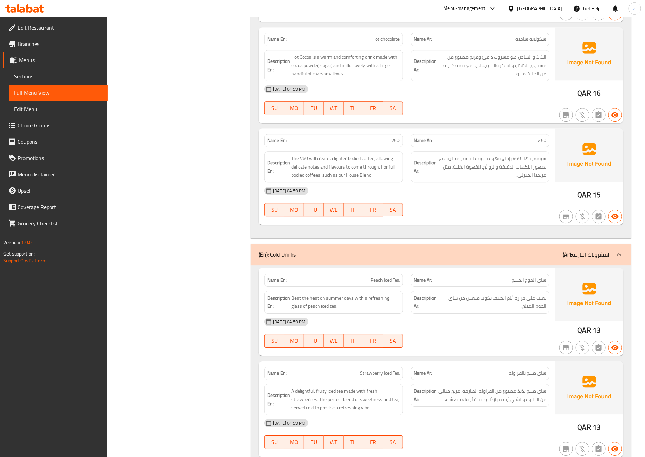
scroll to position [867, 0]
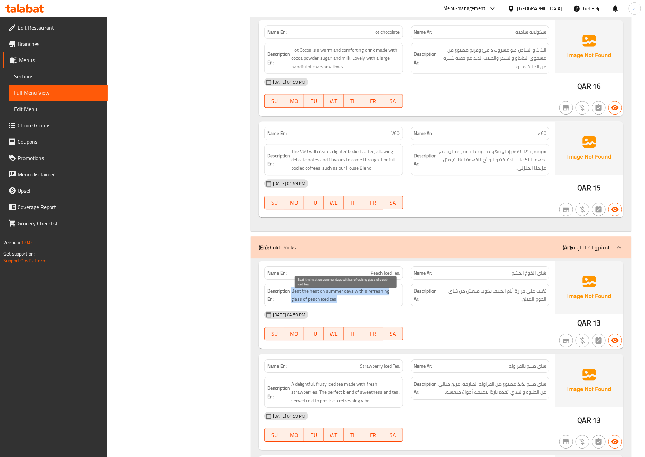
drag, startPoint x: 291, startPoint y: 296, endPoint x: 375, endPoint y: 307, distance: 85.4
copy span "Beat the heat on summer days with a refreshing glass of peach iced tea."
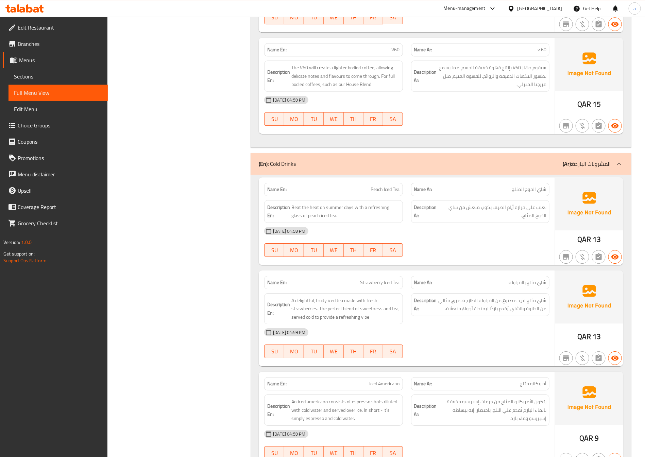
scroll to position [1020, 0]
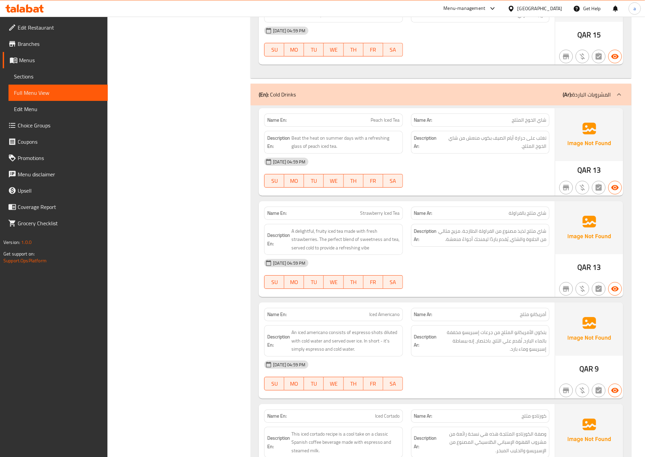
click at [49, 63] on span "Menus" at bounding box center [60, 60] width 83 height 8
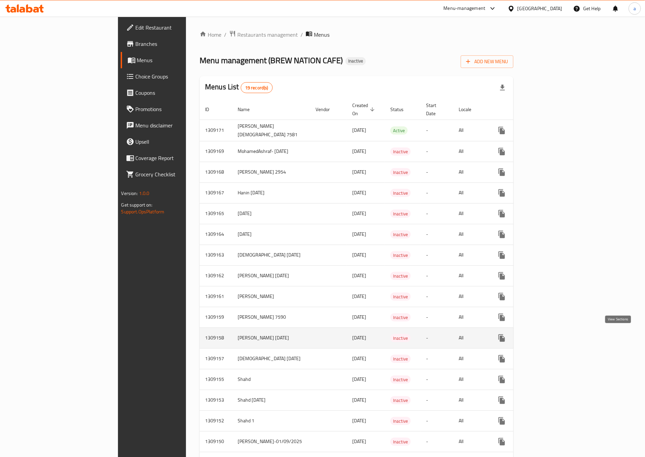
click at [559, 333] on link "enhanced table" at bounding box center [551, 338] width 16 height 16
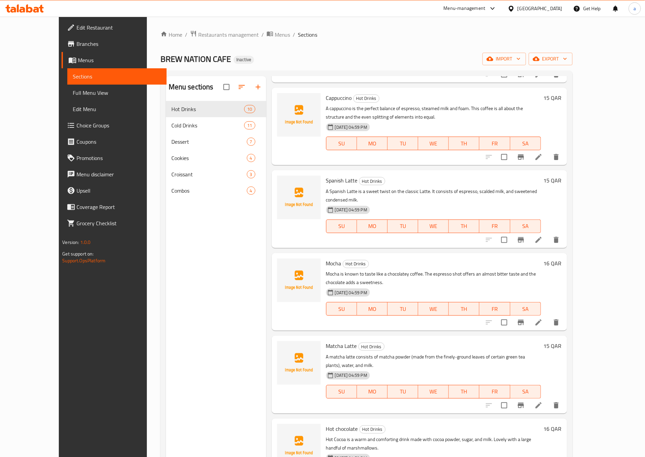
scroll to position [308, 0]
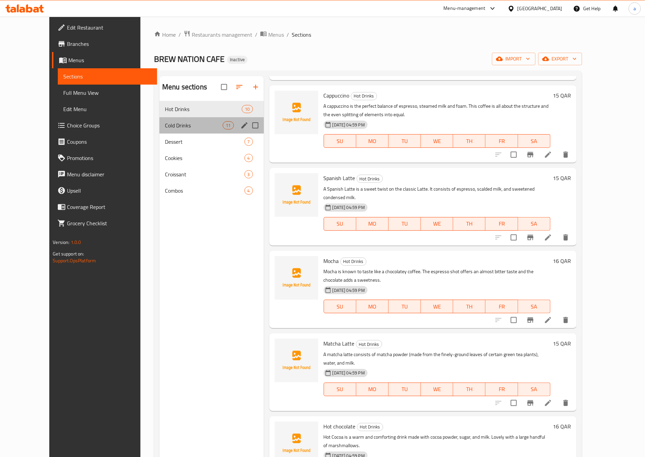
click at [198, 132] on div "Cold Drinks 11" at bounding box center [211, 125] width 104 height 16
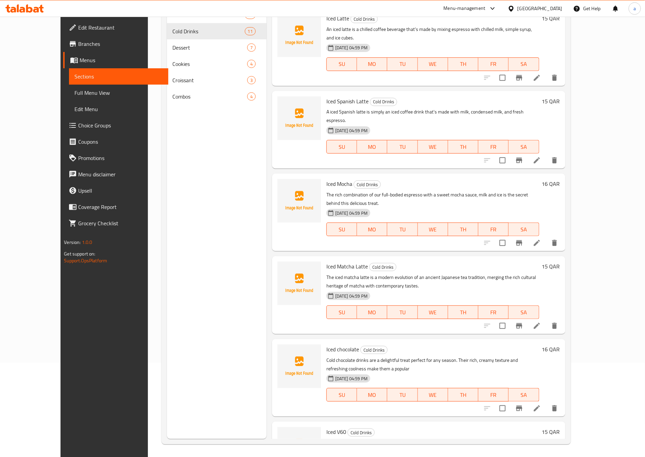
scroll to position [95, 0]
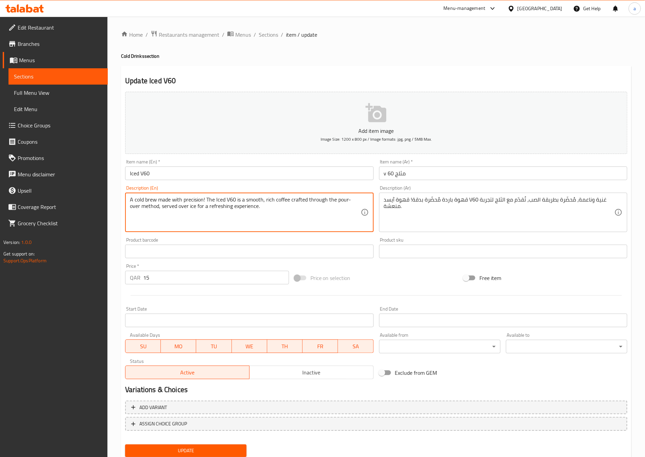
click at [48, 78] on span "Sections" at bounding box center [58, 76] width 88 height 8
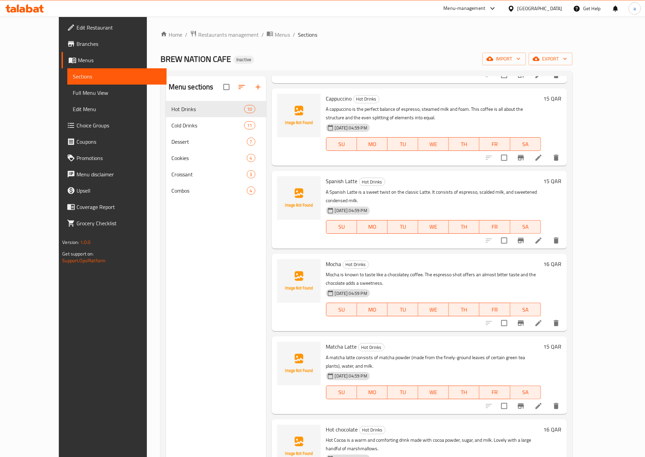
scroll to position [308, 0]
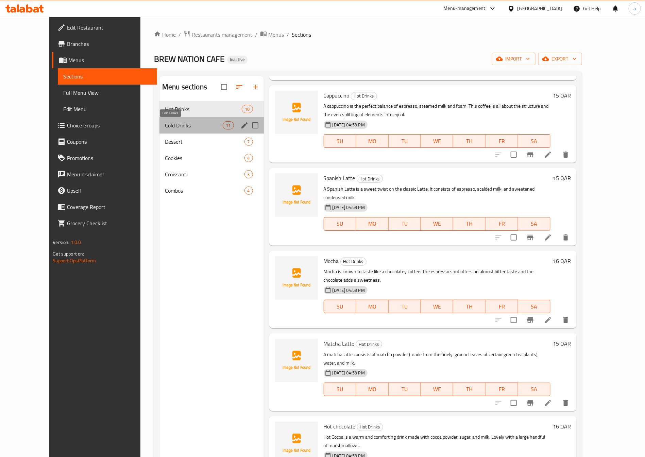
click at [166, 125] on span "Cold Drinks" at bounding box center [194, 125] width 58 height 8
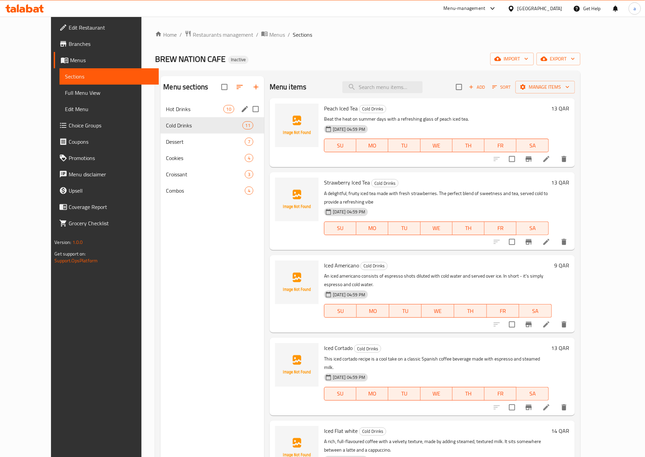
click at [196, 107] on span "Hot Drinks" at bounding box center [194, 109] width 57 height 8
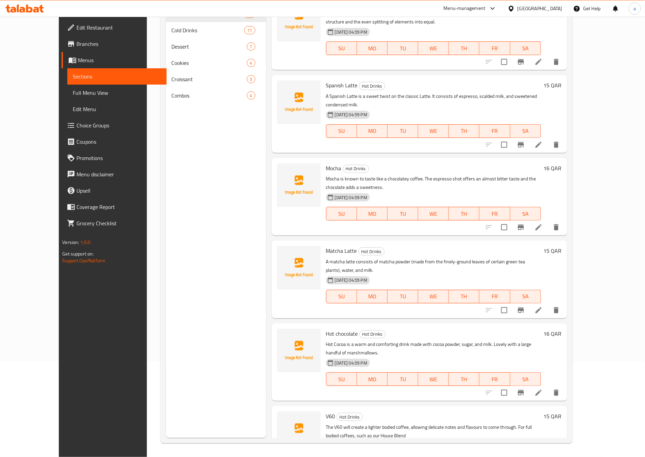
scroll to position [308, 0]
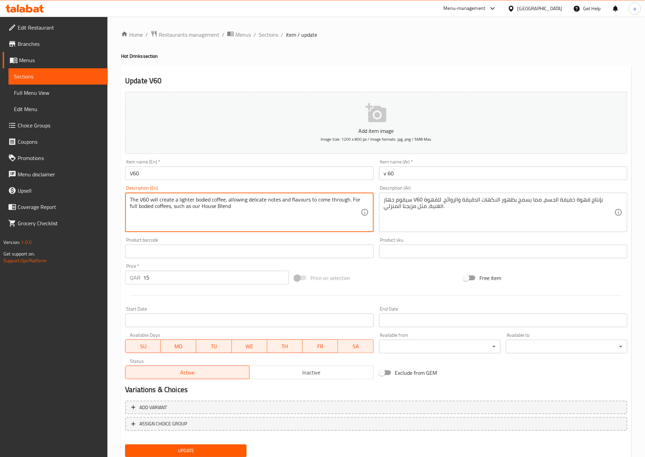
drag, startPoint x: 359, startPoint y: 198, endPoint x: 128, endPoint y: 203, distance: 231.6
click at [128, 203] on div "The V60 will create a lighter bodied coffee, allowing delicate notes and flavou…" at bounding box center [249, 212] width 248 height 39
click at [146, 202] on textarea "The V60 will create a lighter bodied coffee, allowing delicate notes and flavou…" at bounding box center [245, 213] width 231 height 32
click at [147, 202] on textarea "The V60 will create a lighter bodied coffee, allowing delicate notes and flavou…" at bounding box center [245, 213] width 231 height 32
click at [146, 202] on textarea "The V60 will create a lighter bodied coffee, allowing delicate notes and flavou…" at bounding box center [245, 213] width 231 height 32
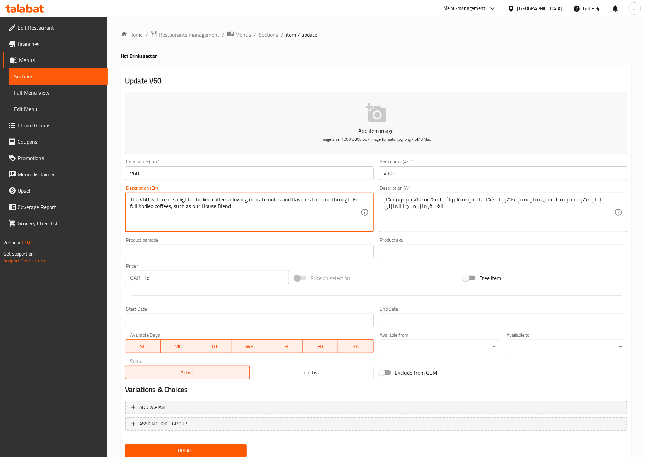
drag, startPoint x: 232, startPoint y: 205, endPoint x: 111, endPoint y: 171, distance: 125.9
click at [111, 171] on div "Home / Restaurants management / Menus / Sections / item / update Hot Drinks sec…" at bounding box center [376, 249] width 538 height 464
paste textarea "Coffee that is made using the V60 pour-over method and hot water."
type textarea "Coffee that is made using the V60 pour-over method and hot water."
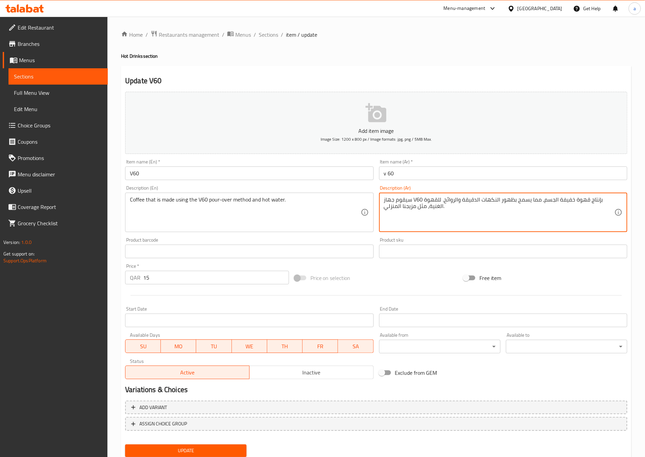
click at [423, 203] on textarea "سيقوم جهاز V60 بإنتاج قهوة خفيفة الجسم، مما يسمح بظهور النكهات الدقيقة والروائح…" at bounding box center [499, 213] width 231 height 32
paste textarea "قهوة محضرة بطريقة الصب في 60 والماء الساخن"
type textarea "قهوة محضرة بطريقة الصب في 60 والماء الساخن"
click at [237, 450] on span "Update" at bounding box center [186, 451] width 111 height 9
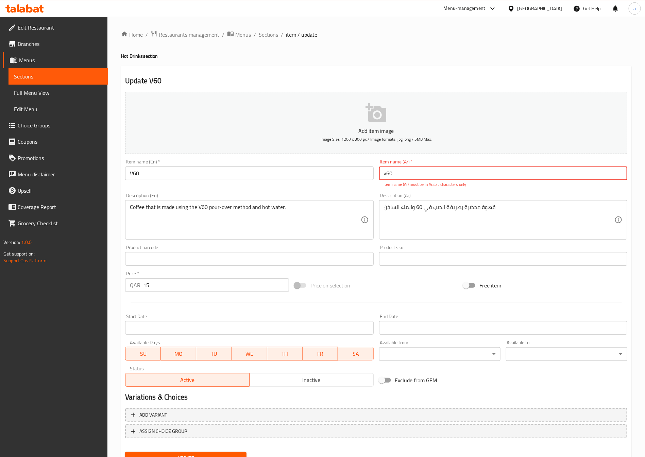
click at [125, 452] on button "Update" at bounding box center [185, 458] width 121 height 13
click at [173, 455] on span "Update" at bounding box center [186, 458] width 111 height 9
type input "v"
type input "t"
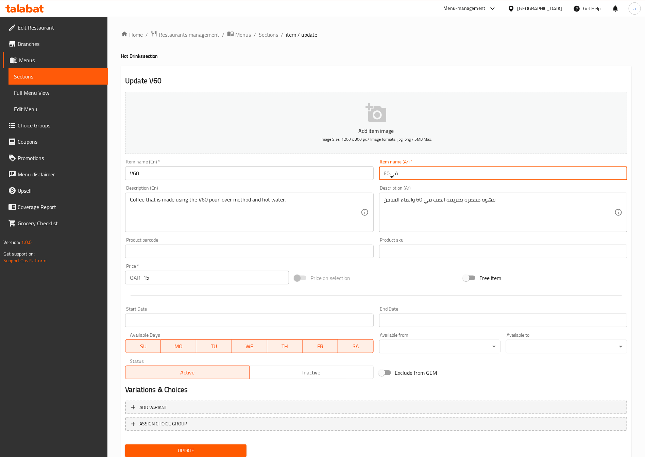
type input "في60"
click at [230, 445] on button "Update" at bounding box center [185, 451] width 121 height 13
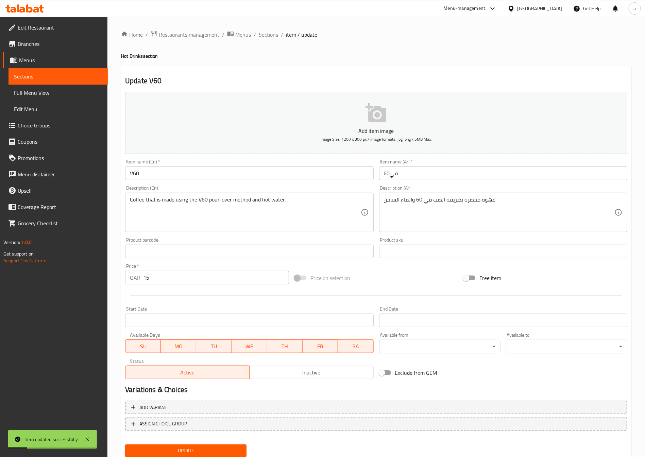
scroll to position [22, 0]
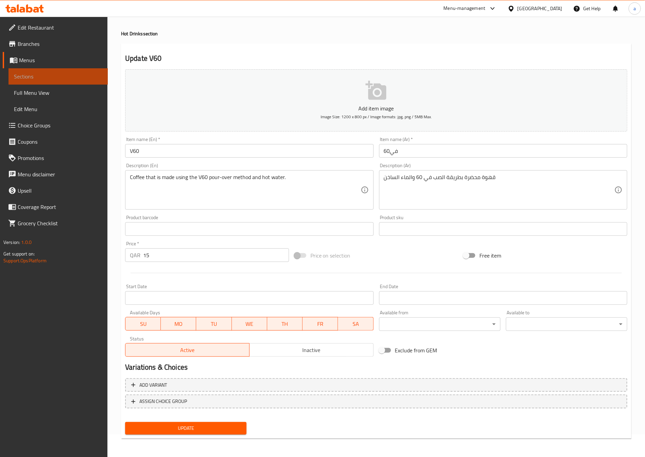
click at [52, 74] on span "Sections" at bounding box center [58, 76] width 88 height 8
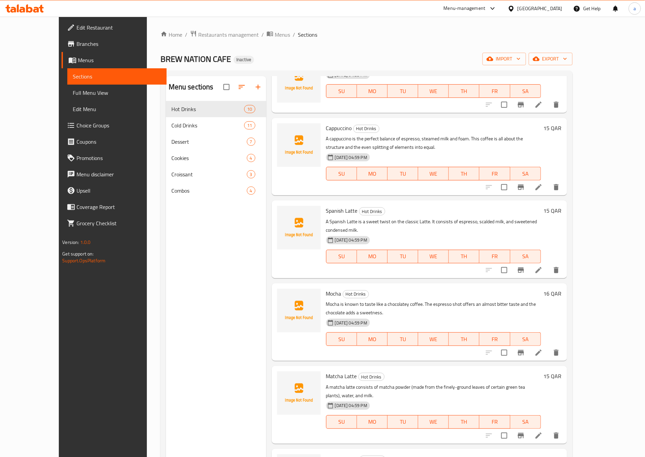
scroll to position [300, 0]
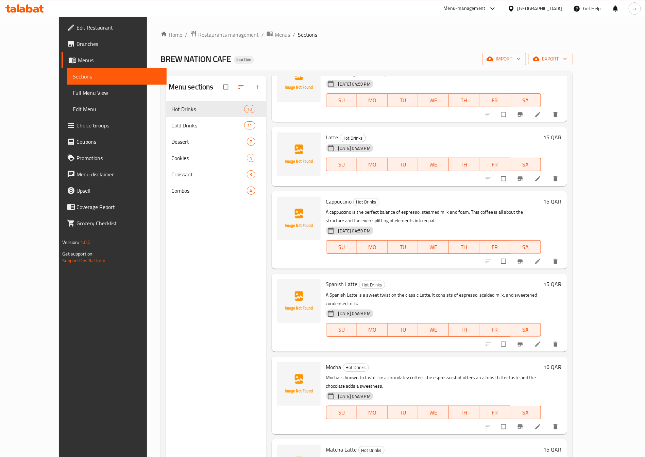
scroll to position [300, 0]
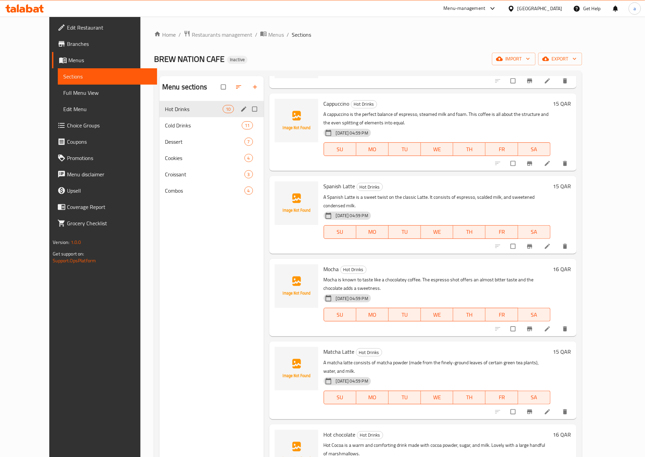
click at [182, 104] on div "Hot Drinks 10" at bounding box center [211, 109] width 104 height 16
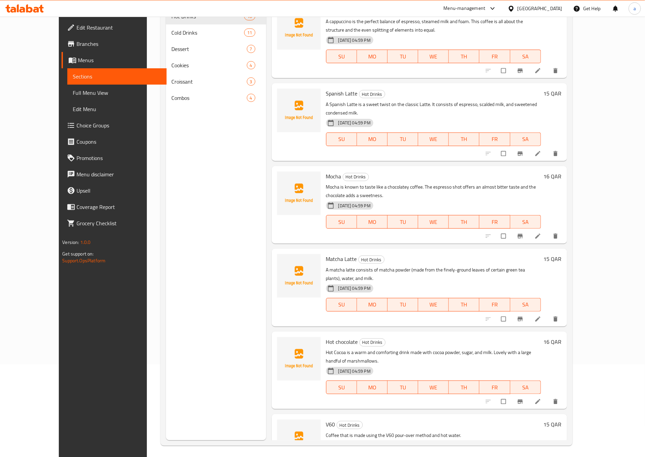
scroll to position [95, 0]
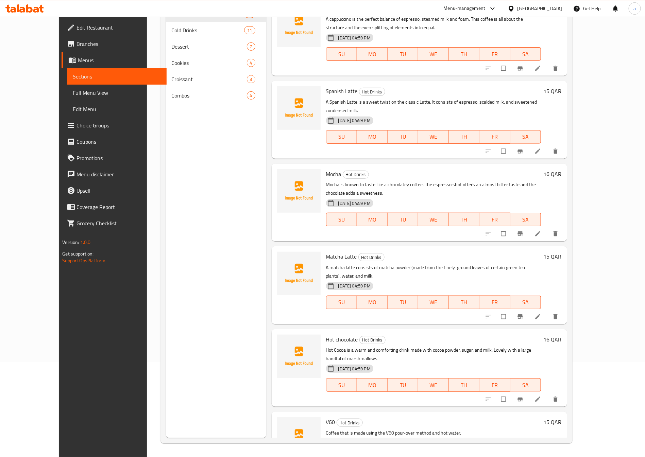
click at [73, 95] on span "Full Menu View" at bounding box center [117, 93] width 88 height 8
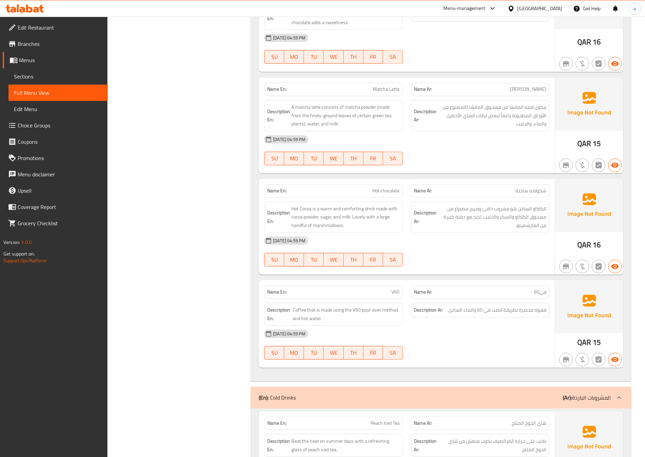
scroll to position [714, 0]
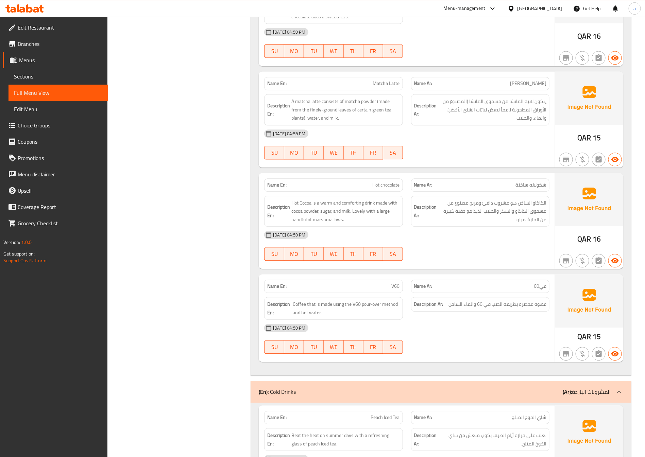
click at [50, 77] on span "Sections" at bounding box center [58, 76] width 88 height 8
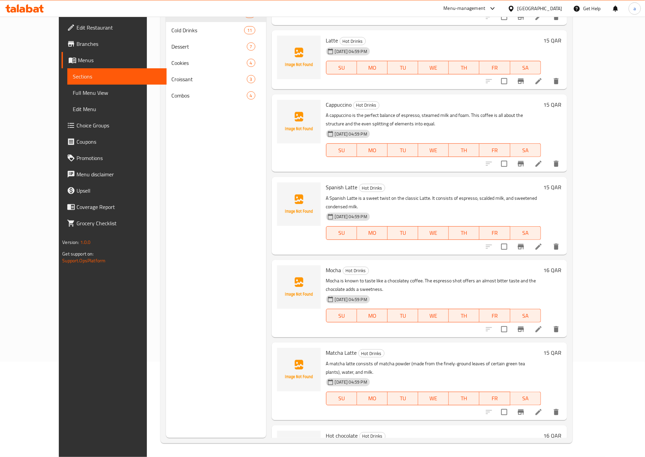
scroll to position [300, 0]
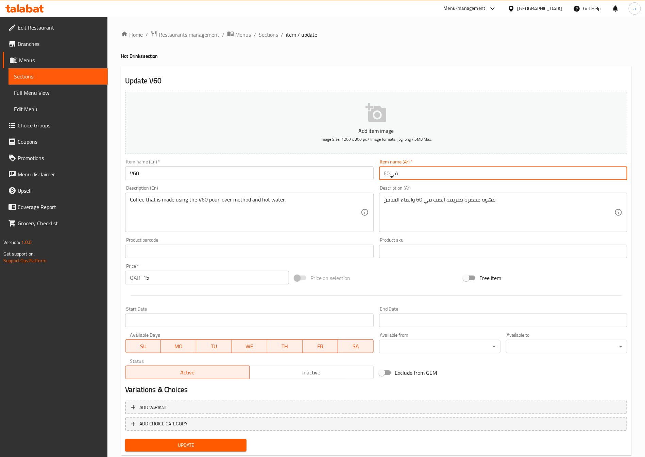
click at [447, 178] on input "في60" at bounding box center [503, 174] width 248 height 14
drag, startPoint x: 382, startPoint y: 175, endPoint x: 450, endPoint y: 164, distance: 69.4
click at [447, 168] on input "في60" at bounding box center [503, 174] width 248 height 14
type input "ف"
type input "ل"
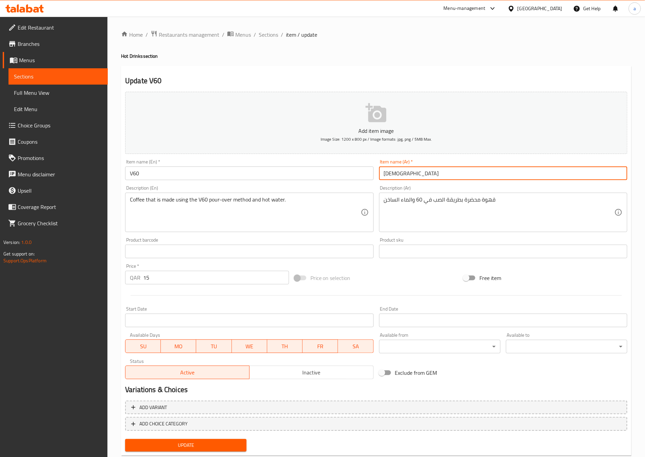
type input "ل"
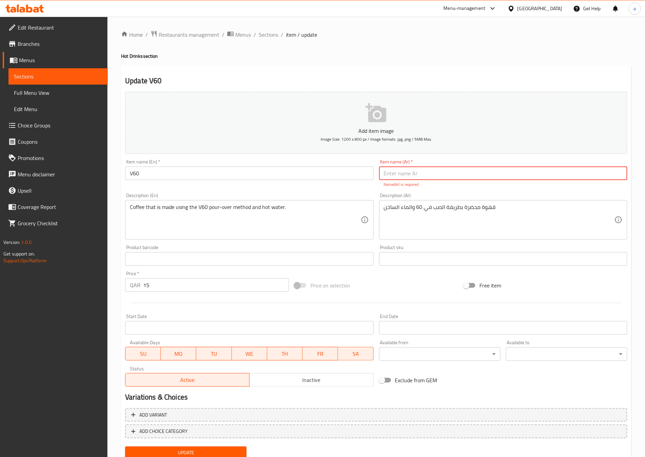
click at [402, 175] on input "text" at bounding box center [503, 174] width 248 height 14
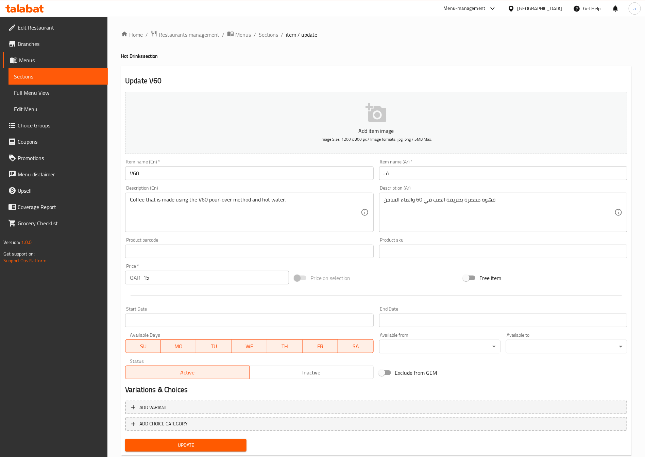
click at [401, 176] on input "ف" at bounding box center [503, 174] width 248 height 14
drag, startPoint x: 384, startPoint y: 174, endPoint x: 394, endPoint y: 169, distance: 11.4
click at [394, 169] on input "ف" at bounding box center [503, 174] width 248 height 14
drag, startPoint x: 427, startPoint y: 173, endPoint x: 317, endPoint y: 186, distance: 111.6
click at [317, 186] on div "Add item image Image Size: 1200 x 800 px / Image formats: jpg, png / 5MB Max. I…" at bounding box center [376, 235] width 508 height 293
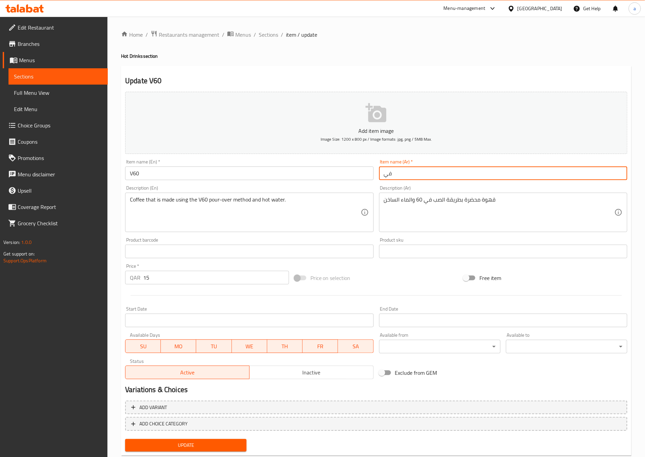
paste input "ڤ"
click at [380, 175] on input "ڤ" at bounding box center [503, 174] width 248 height 14
type input "ڤي 60"
click at [230, 439] on button "Update" at bounding box center [185, 445] width 121 height 13
click at [54, 85] on link "Full Menu View" at bounding box center [58, 93] width 99 height 16
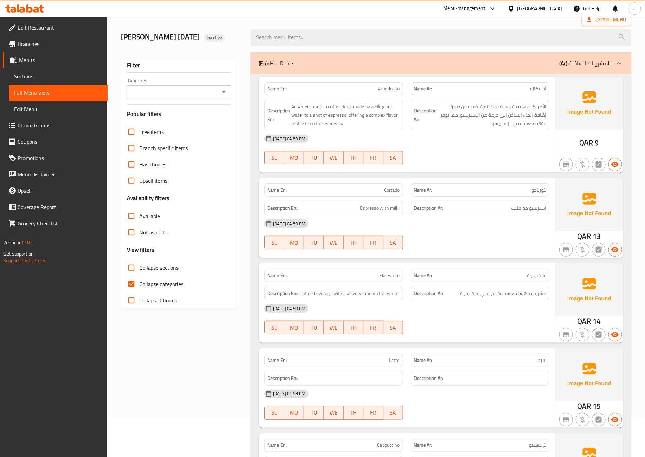
scroll to position [306, 0]
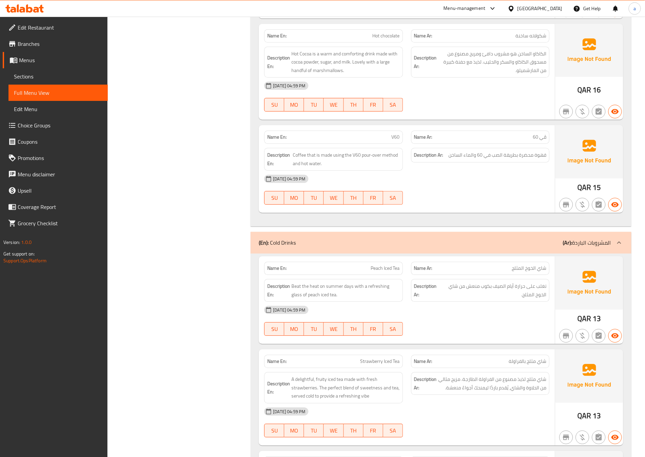
scroll to position [765, 0]
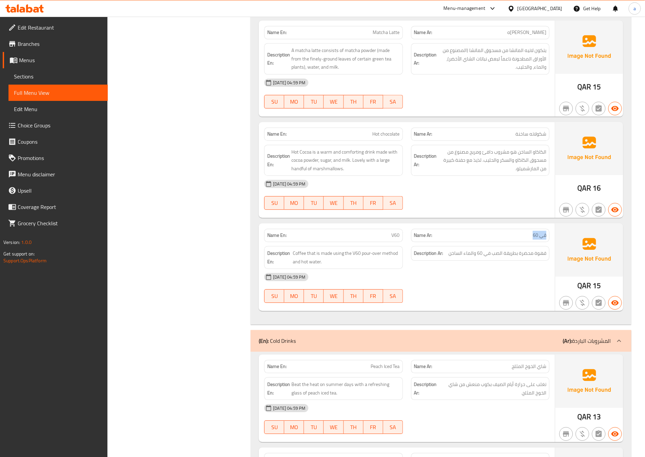
drag, startPoint x: 525, startPoint y: 235, endPoint x: 546, endPoint y: 235, distance: 20.7
click at [546, 235] on div "Name Ar: ڤي 60" at bounding box center [480, 235] width 138 height 13
copy span "ڤي 60"
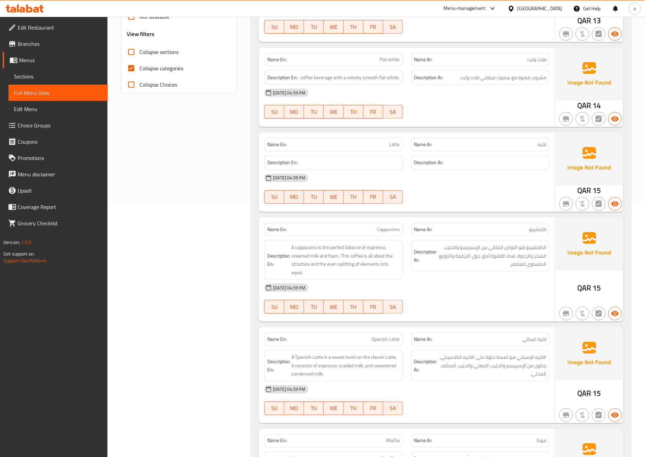
scroll to position [0, 0]
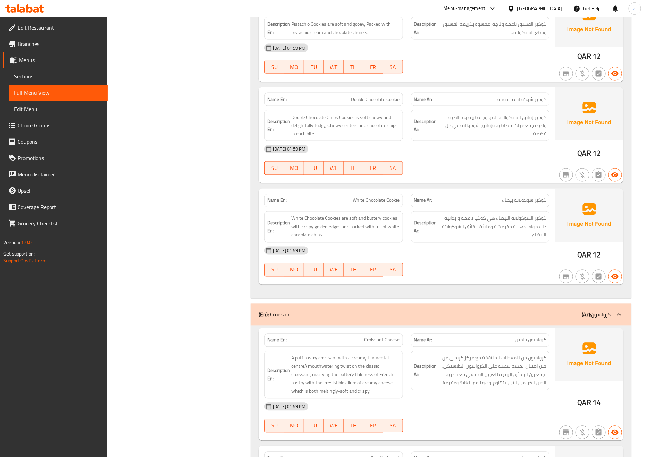
scroll to position [3080, 0]
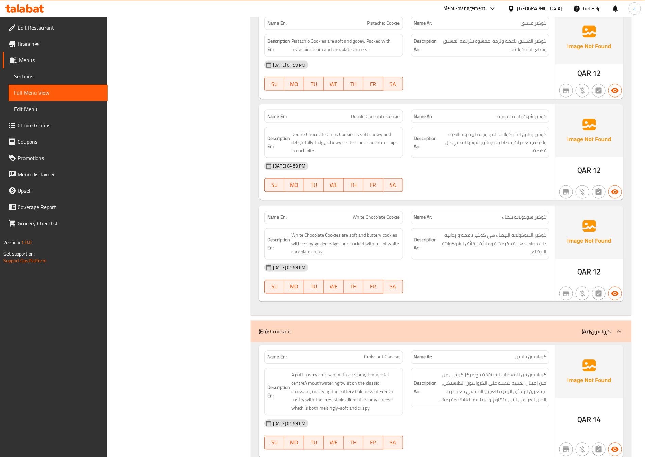
click at [89, 73] on span "Sections" at bounding box center [58, 76] width 88 height 8
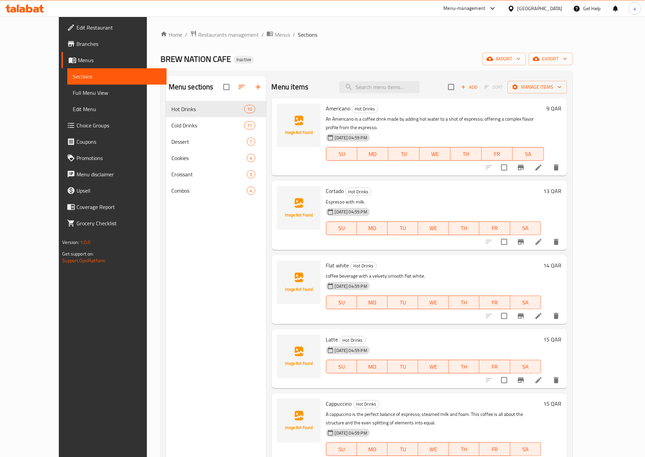
click at [548, 162] on li at bounding box center [538, 168] width 19 height 12
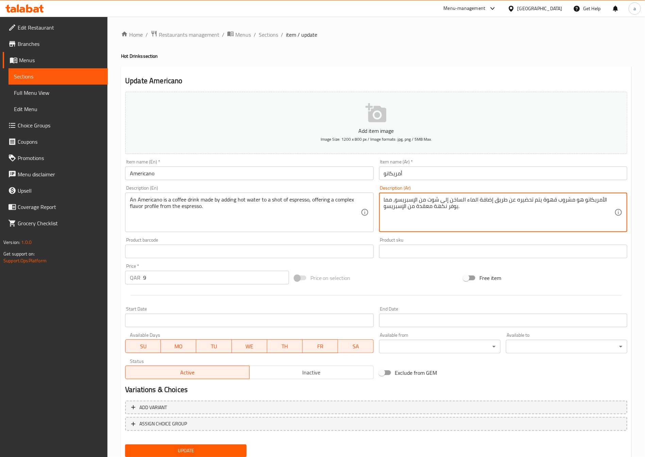
type textarea "الأمريكانو هو مشروب قهوة يتم تحضيره عن طريق إضافة الماء الساخن إلى شوت من الإسب…"
click at [185, 447] on span "Update" at bounding box center [186, 451] width 111 height 9
click at [83, 76] on span "Sections" at bounding box center [58, 76] width 88 height 8
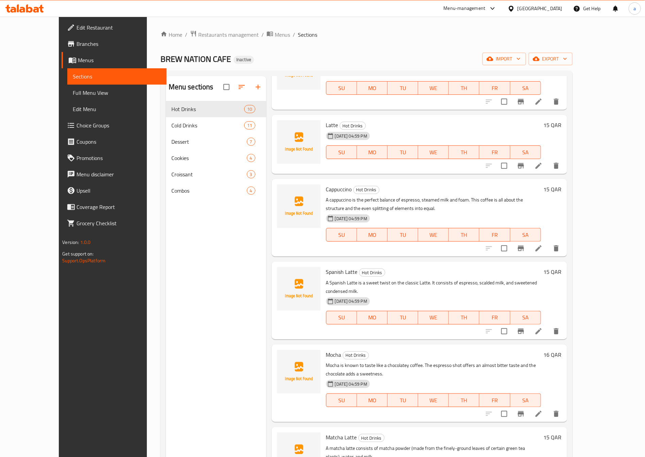
scroll to position [255, 0]
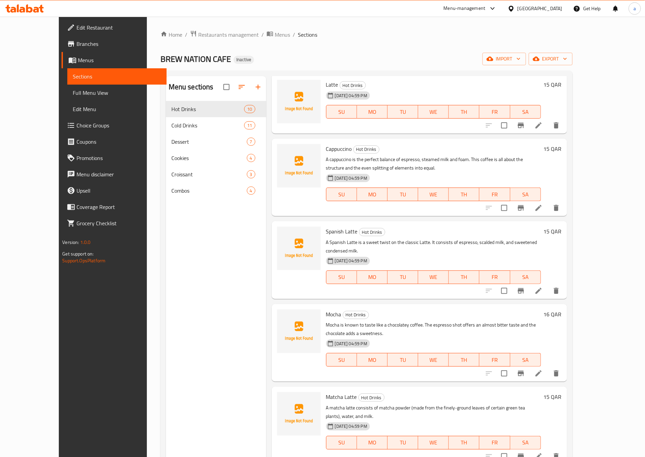
click at [548, 368] on li at bounding box center [538, 374] width 19 height 12
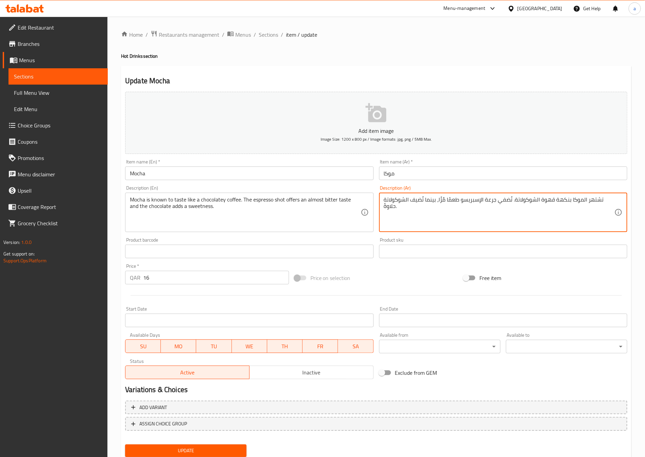
drag, startPoint x: 483, startPoint y: 199, endPoint x: 495, endPoint y: 203, distance: 12.9
type textarea "تشتهر الموكا بنكهة قهوة الشوكولاتة. تُضفي شوت الإسبريسو طعمًا مُرًّا، بينما تُض…"
click at [221, 454] on span "Update" at bounding box center [186, 451] width 111 height 9
click at [84, 75] on span "Sections" at bounding box center [58, 76] width 88 height 8
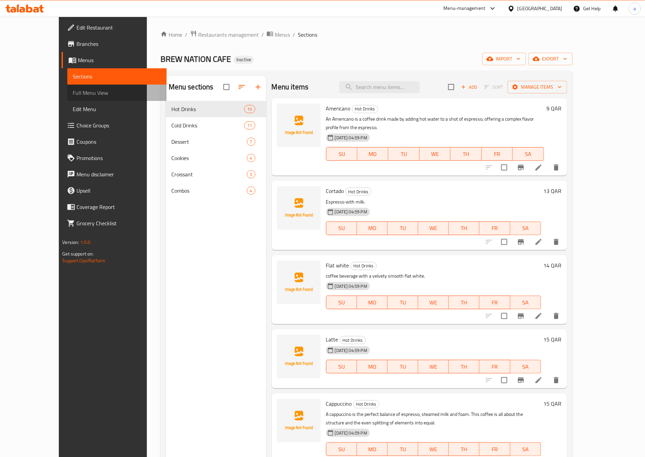
click at [73, 94] on span "Full Menu View" at bounding box center [117, 93] width 88 height 8
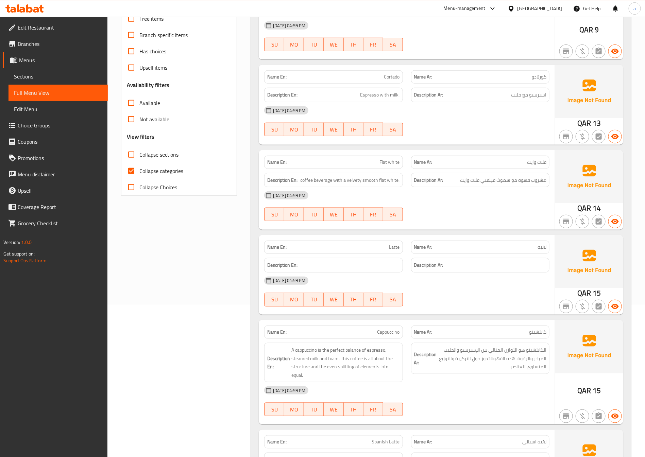
scroll to position [153, 0]
click at [52, 77] on span "Sections" at bounding box center [58, 76] width 88 height 8
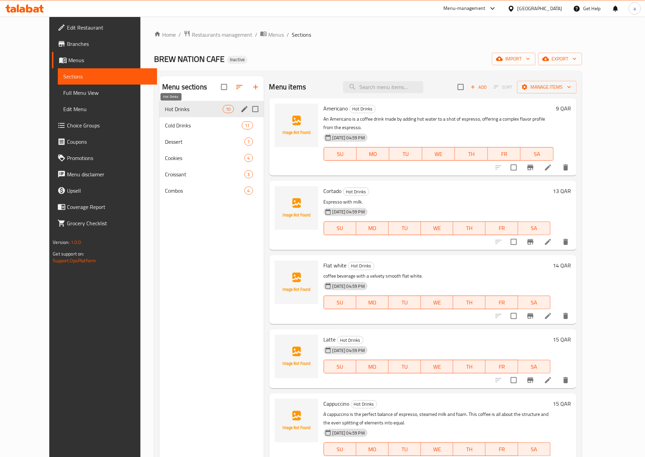
click at [168, 108] on span "Hot Drinks" at bounding box center [194, 109] width 58 height 8
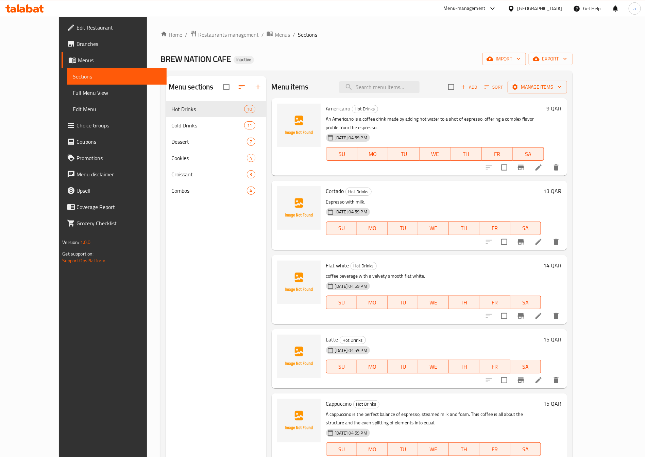
click at [543, 376] on icon at bounding box center [539, 380] width 8 height 8
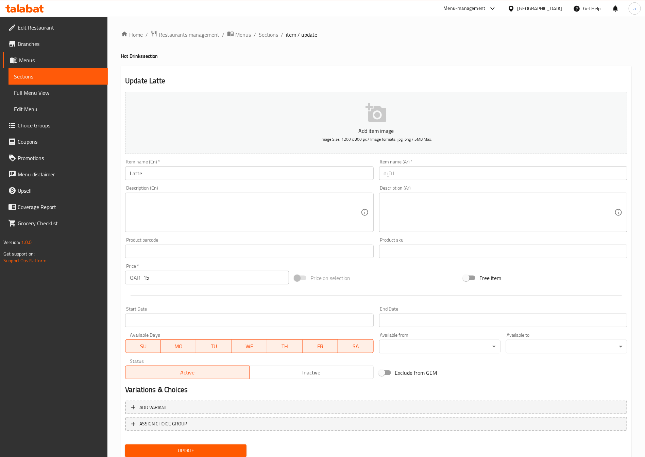
click at [218, 203] on textarea at bounding box center [245, 213] width 231 height 32
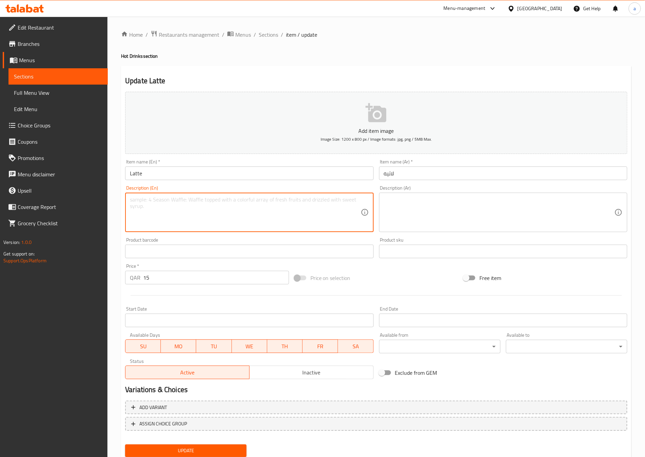
paste textarea "A latte or caffè latte is a milk coffee that boasts a silky layer of foam as a …"
drag, startPoint x: 159, startPoint y: 201, endPoint x: 163, endPoint y: 200, distance: 3.5
click at [159, 201] on textarea "A latte or caffè latte is a milk coffee that boasts a silky layer of foam as a …" at bounding box center [245, 213] width 231 height 32
click at [163, 200] on textarea "A latte or caffè latte is a milk coffee that boasts a silky layer of foam as a …" at bounding box center [245, 213] width 231 height 32
click at [172, 224] on textarea "A latte or caffe latte is a milk coffee that boasts a silky layer of foam as a …" at bounding box center [245, 213] width 231 height 32
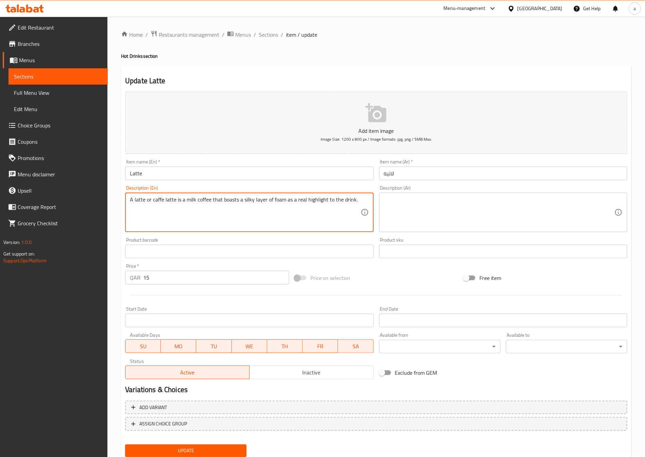
type textarea "A latte or caffe latte is a milk coffee that boasts a silky layer of foam as a …"
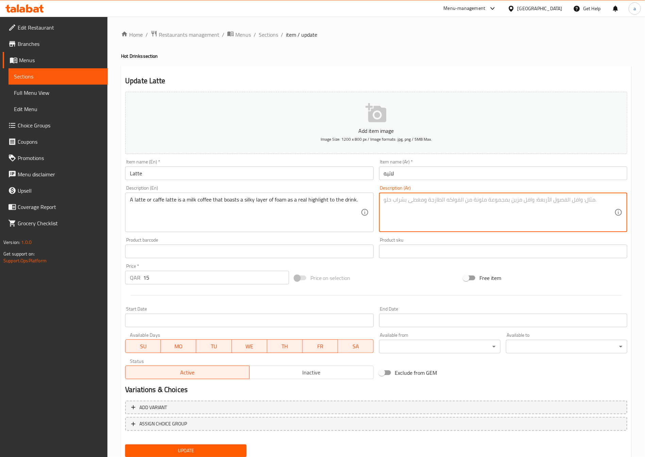
click at [385, 207] on textarea at bounding box center [499, 213] width 231 height 32
click at [448, 198] on textarea at bounding box center [499, 213] width 231 height 32
paste textarea "لاتيه أو كافيه لاتيه هو قهوة بالحليب تتميز بطبقة حريرية من الرغوة كإضافة حقيقية…"
type textarea "لاتيه أو كافيه لاتيه هو قهوة بالحليب تتميز بطبقة حريرية من الرغوة كإضافة حقيقية…"
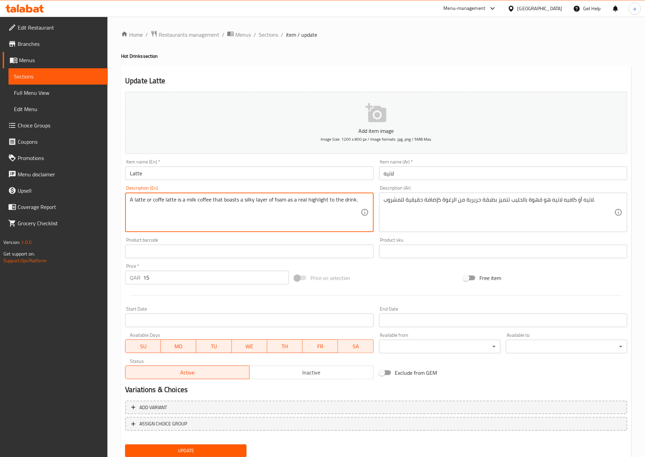
click at [175, 221] on textarea "A latte or coffe latte is a milk coffee that boasts a silky layer of foam as a …" at bounding box center [245, 213] width 231 height 32
click at [165, 200] on textarea "A latte or coffe latte is a milk coffee that boasts a silky layer of foam as a …" at bounding box center [245, 213] width 231 height 32
type textarea "A latte or coffee latte is a milk coffee that boasts a silky layer of foam as a…"
click at [186, 447] on span "Update" at bounding box center [186, 451] width 111 height 9
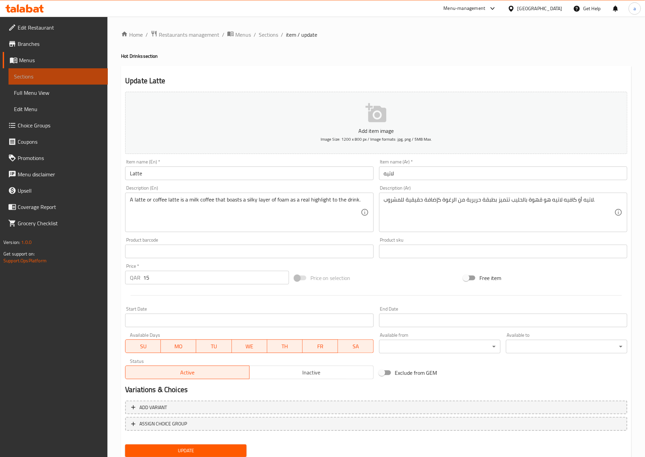
click at [84, 75] on span "Sections" at bounding box center [58, 76] width 88 height 8
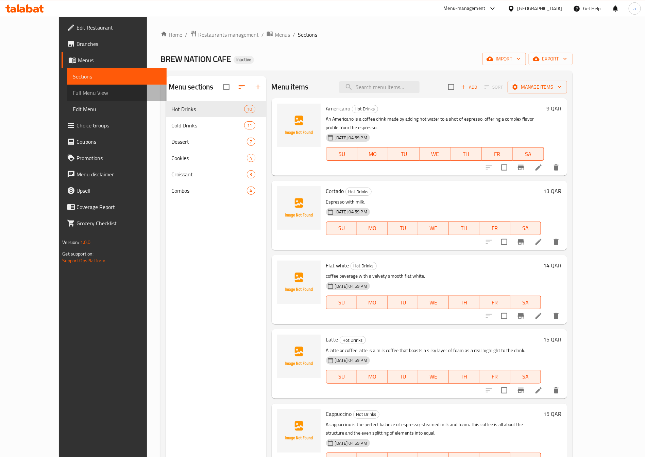
click at [73, 91] on span "Full Menu View" at bounding box center [117, 93] width 88 height 8
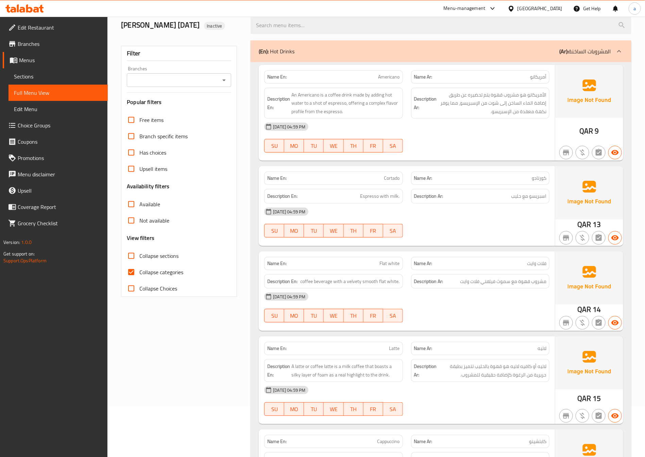
scroll to position [102, 0]
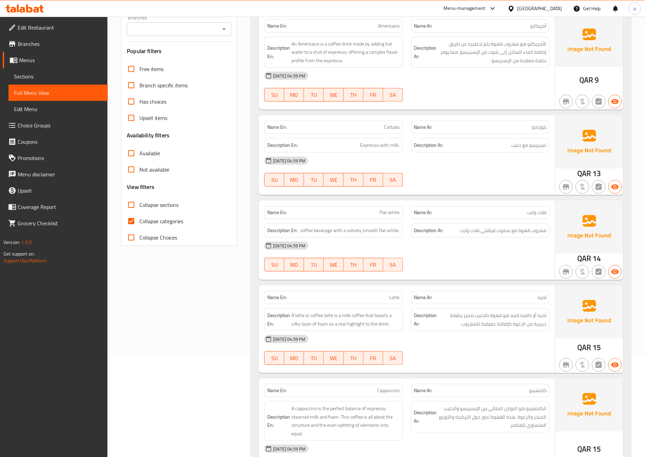
click at [176, 223] on span "Collapse categories" at bounding box center [161, 221] width 44 height 8
click at [139, 223] on input "Collapse categories" at bounding box center [131, 221] width 16 height 16
checkbox input "false"
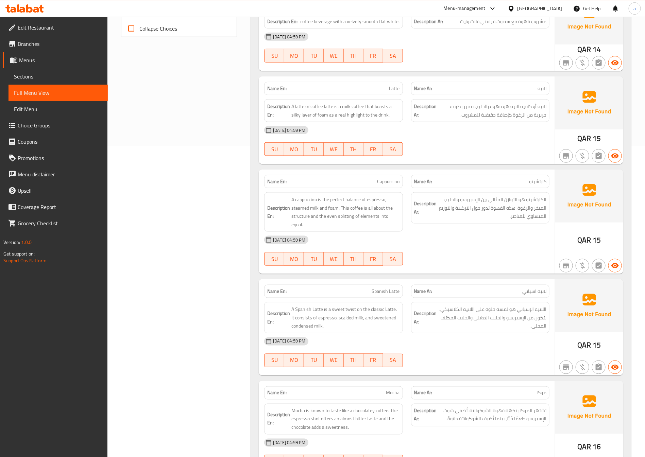
scroll to position [306, 0]
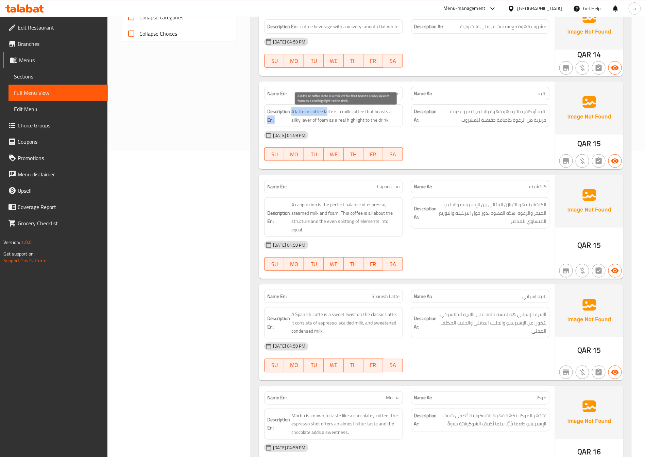
drag, startPoint x: 290, startPoint y: 112, endPoint x: 327, endPoint y: 114, distance: 37.4
click at [327, 114] on h6 "Description En: A latte or coffee latte is a milk coffee that boasts a silky la…" at bounding box center [333, 115] width 132 height 17
click at [327, 114] on span "A latte or coffee latte is a milk coffee that boasts a silky layer of foam as a…" at bounding box center [345, 115] width 108 height 17
drag, startPoint x: 293, startPoint y: 113, endPoint x: 392, endPoint y: 128, distance: 100.5
click at [392, 127] on div "Description En: A latte or coffee latte is a milk coffee that boasts a silky la…" at bounding box center [333, 115] width 138 height 23
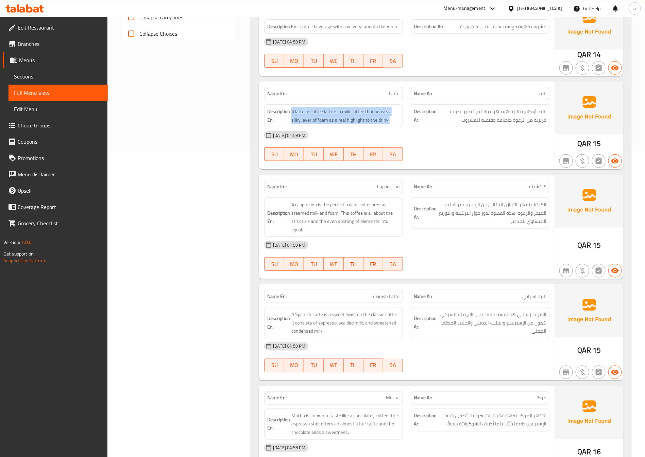
copy span "A latte or coffee latte is a milk coffee that boasts a silky layer of foam as a…"
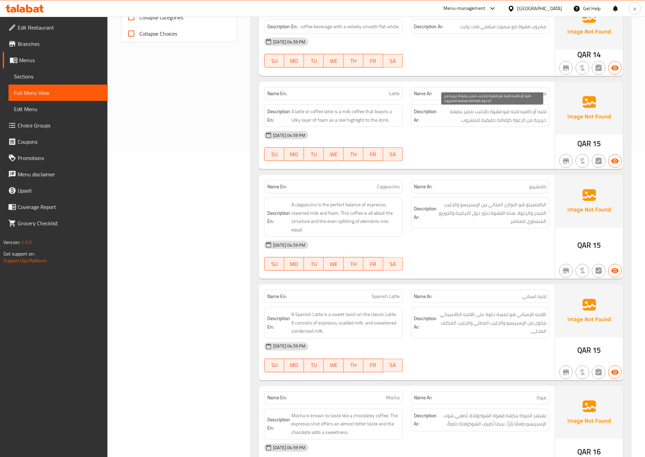
click at [546, 113] on span "لاتيه أو كافيه لاتيه هو قهوة بالحليب تتميز بطبقة حريرية من الرغوة كإضافة حقيقية…" at bounding box center [492, 115] width 108 height 17
drag, startPoint x: 546, startPoint y: 112, endPoint x: 450, endPoint y: 123, distance: 96.9
click at [450, 123] on span "لاتيه أو كافيه لاتيه هو قهوة بالحليب تتميز بطبقة حريرية من الرغوة كإضافة حقيقية…" at bounding box center [492, 115] width 108 height 17
copy span "لاتيه أو كافيه لاتيه هو قهوة بالحليب تتميز بطبقة حريرية من الرغوة كإضافة حقيقية…"
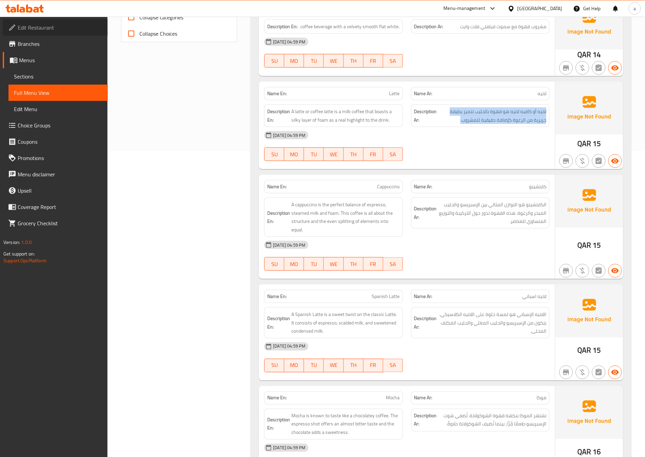
click at [46, 25] on span "Edit Restaurant" at bounding box center [60, 27] width 85 height 8
